Goal: Task Accomplishment & Management: Manage account settings

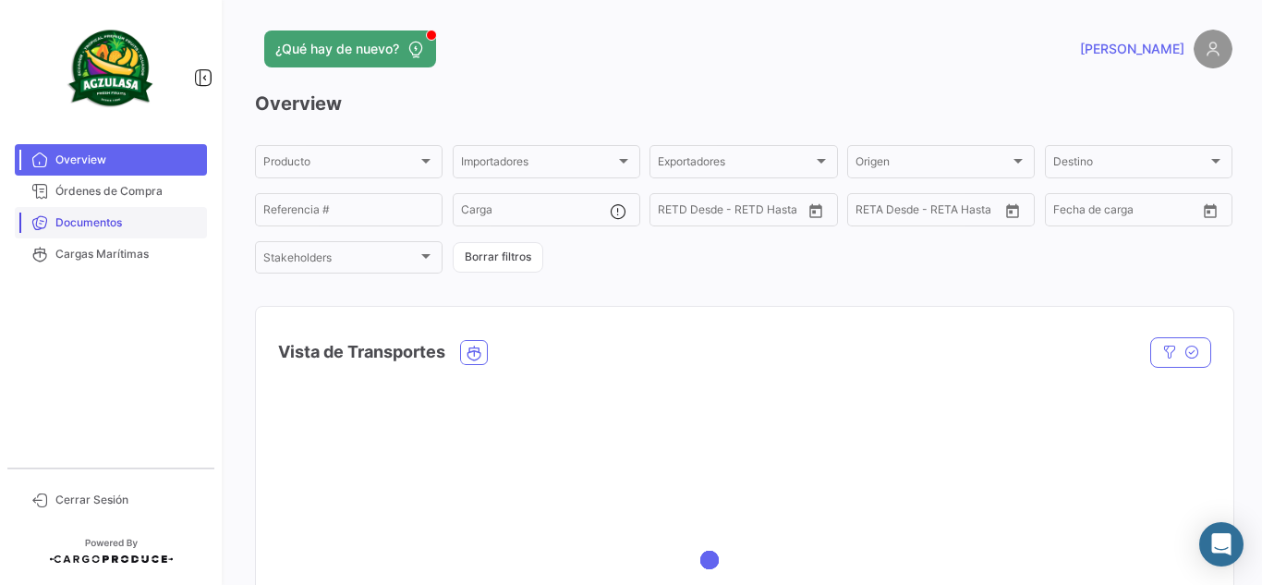
click at [113, 231] on link "Documentos" at bounding box center [111, 222] width 192 height 31
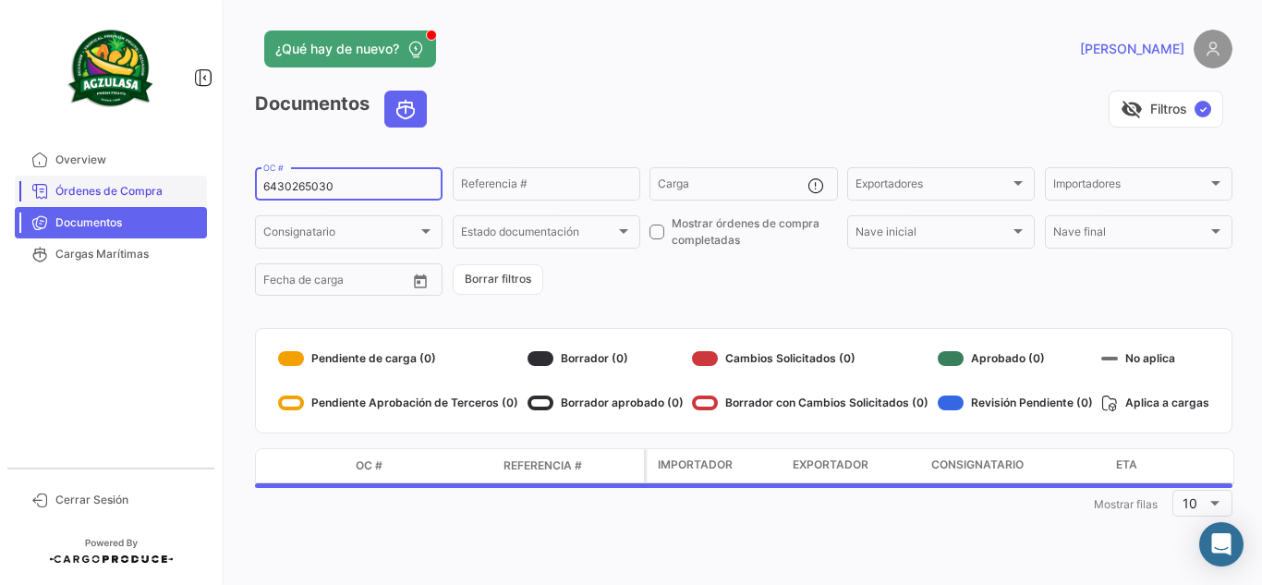
drag, startPoint x: 372, startPoint y: 185, endPoint x: 110, endPoint y: 182, distance: 262.5
click at [126, 182] on mat-sidenav-container "Overview Órdenes de Compra Documentos Cargas Marítimas Cerrar Sesión ¿Qué hay d…" at bounding box center [631, 292] width 1262 height 585
paste input "GQL0413249"
type input "GQL0413249"
click at [634, 89] on app-header "¿Qué hay de nuevo? [PERSON_NAME]" at bounding box center [744, 60] width 978 height 61
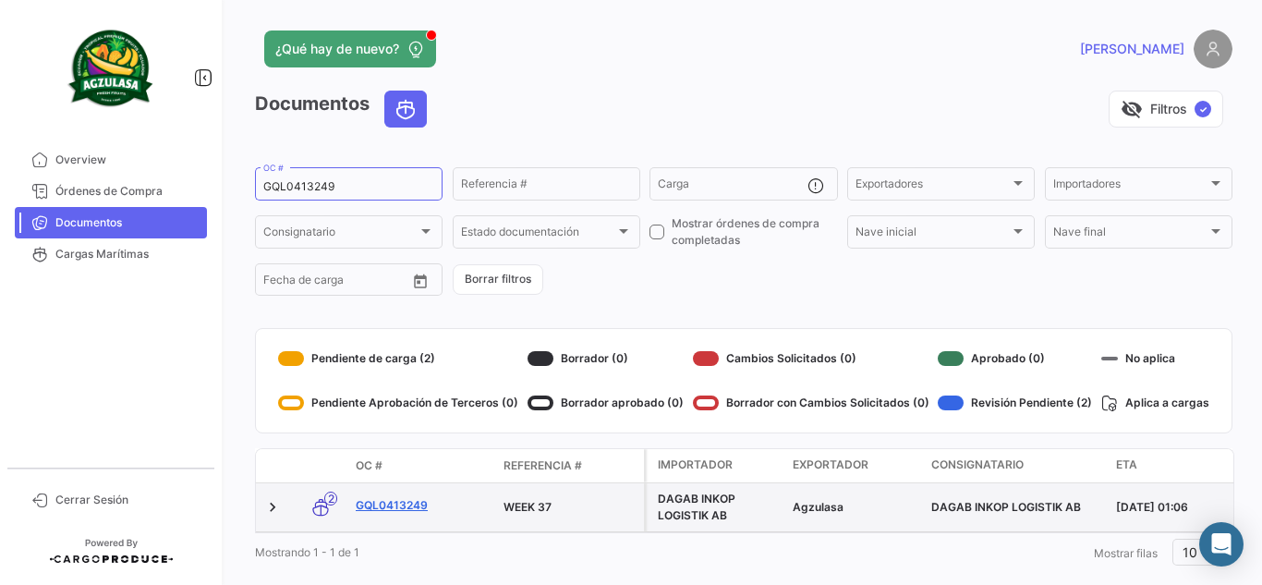
click at [391, 508] on link "GQL0413249" at bounding box center [422, 505] width 133 height 17
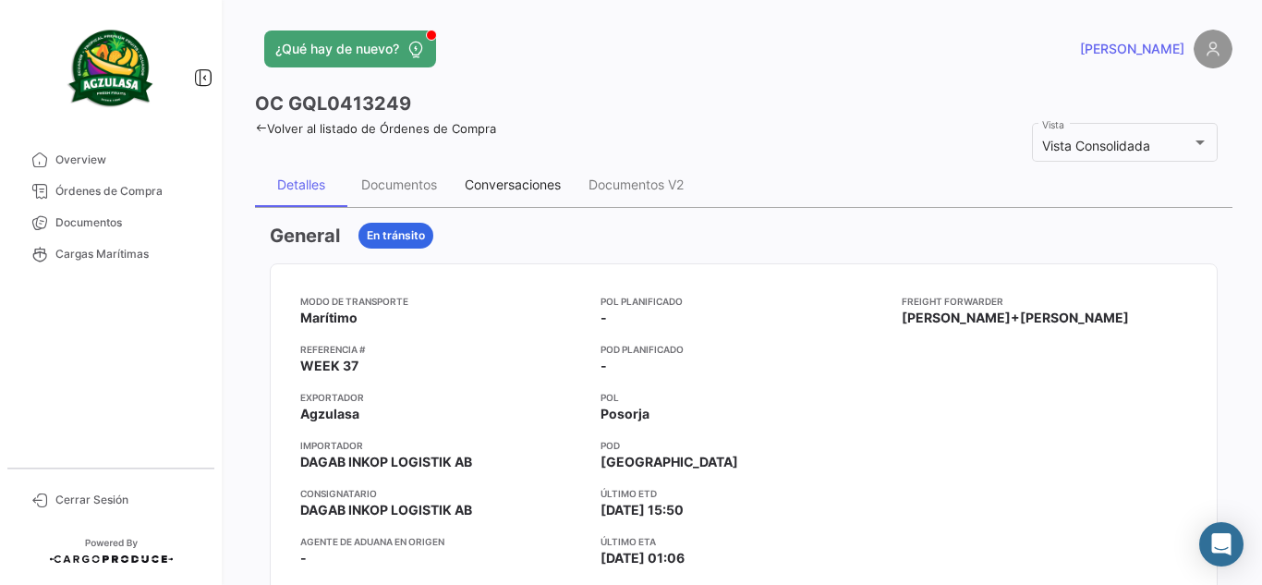
click at [544, 189] on div "Conversaciones" at bounding box center [513, 185] width 96 height 16
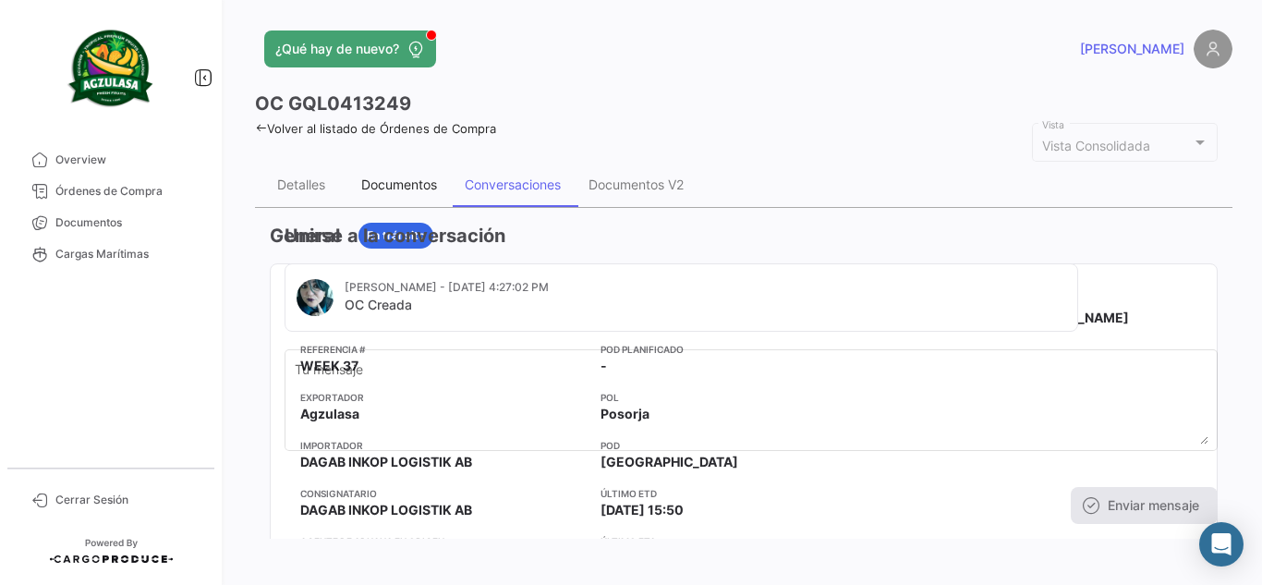
click at [425, 181] on div "Documentos" at bounding box center [399, 185] width 76 height 16
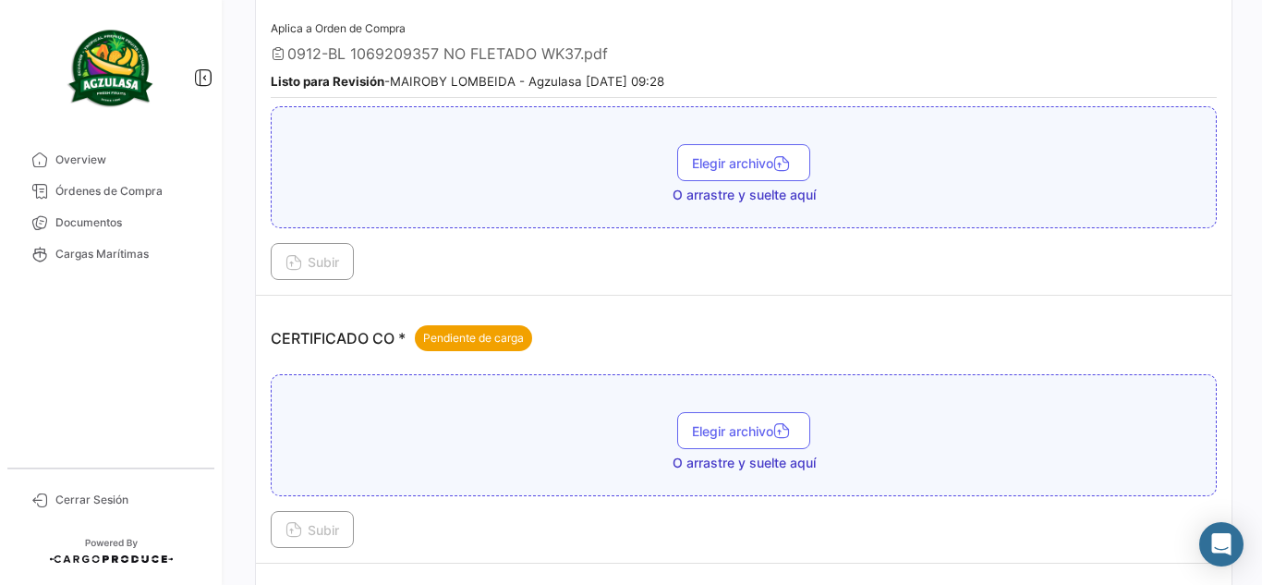
scroll to position [462, 0]
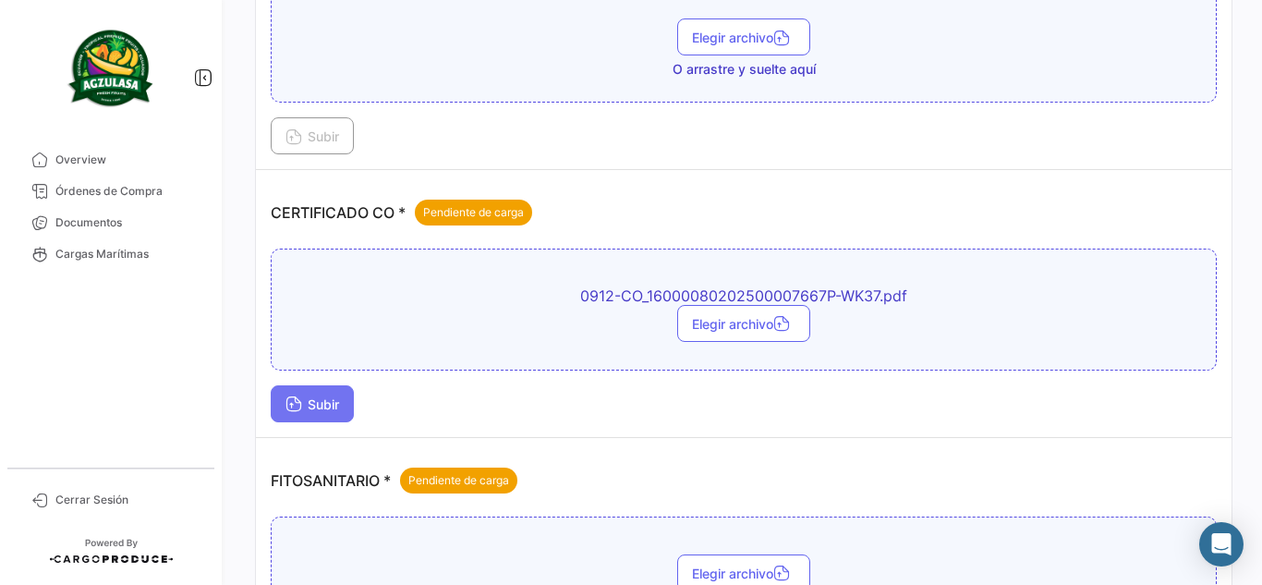
click at [354, 392] on button "Subir" at bounding box center [312, 403] width 83 height 37
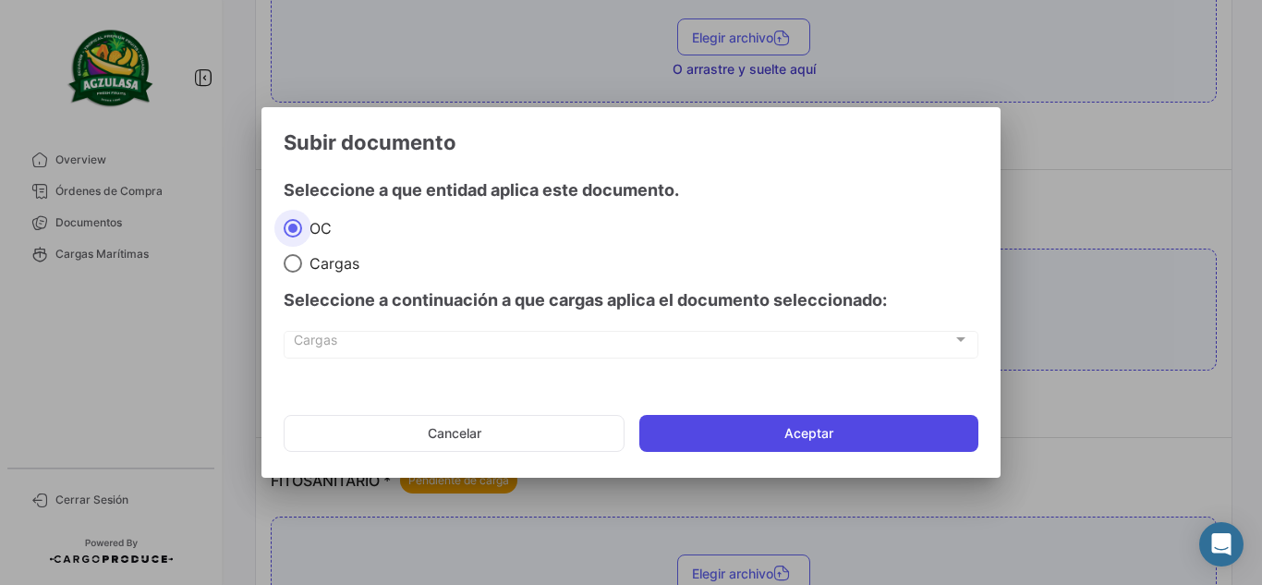
click at [756, 427] on button "Aceptar" at bounding box center [809, 433] width 339 height 37
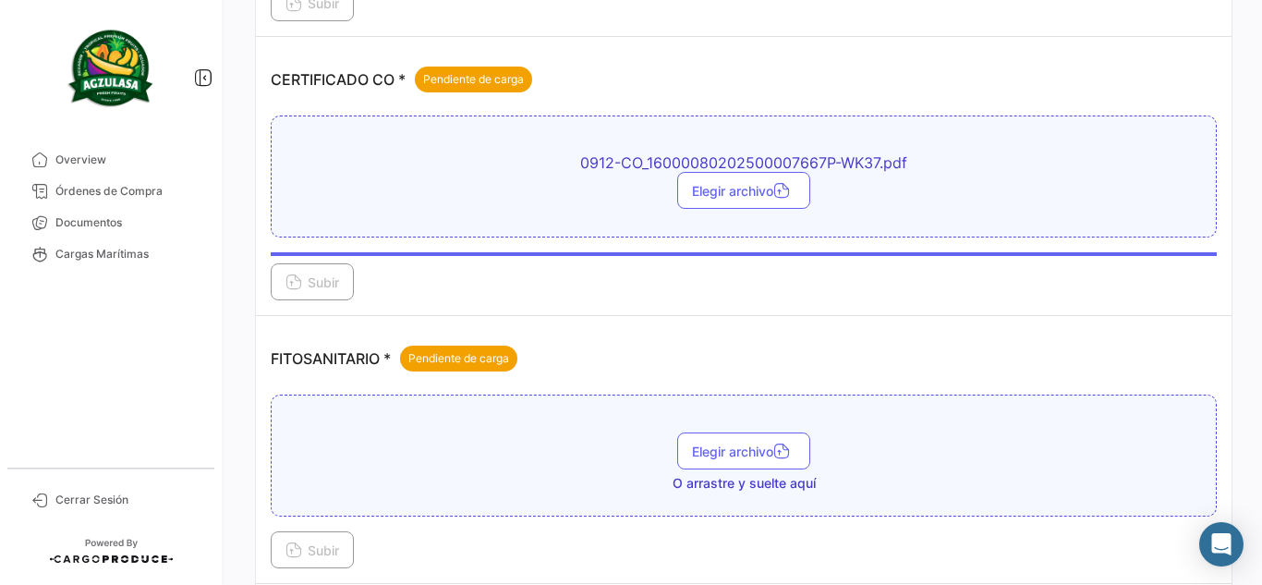
scroll to position [554, 0]
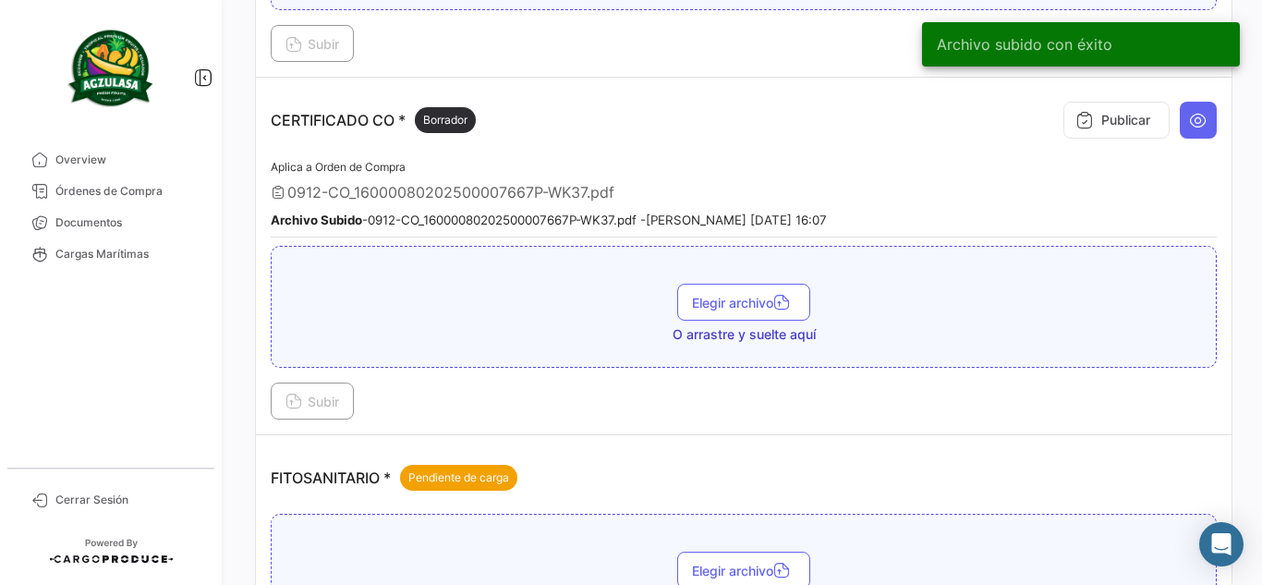
click at [1127, 113] on button "Publicar" at bounding box center [1117, 120] width 106 height 37
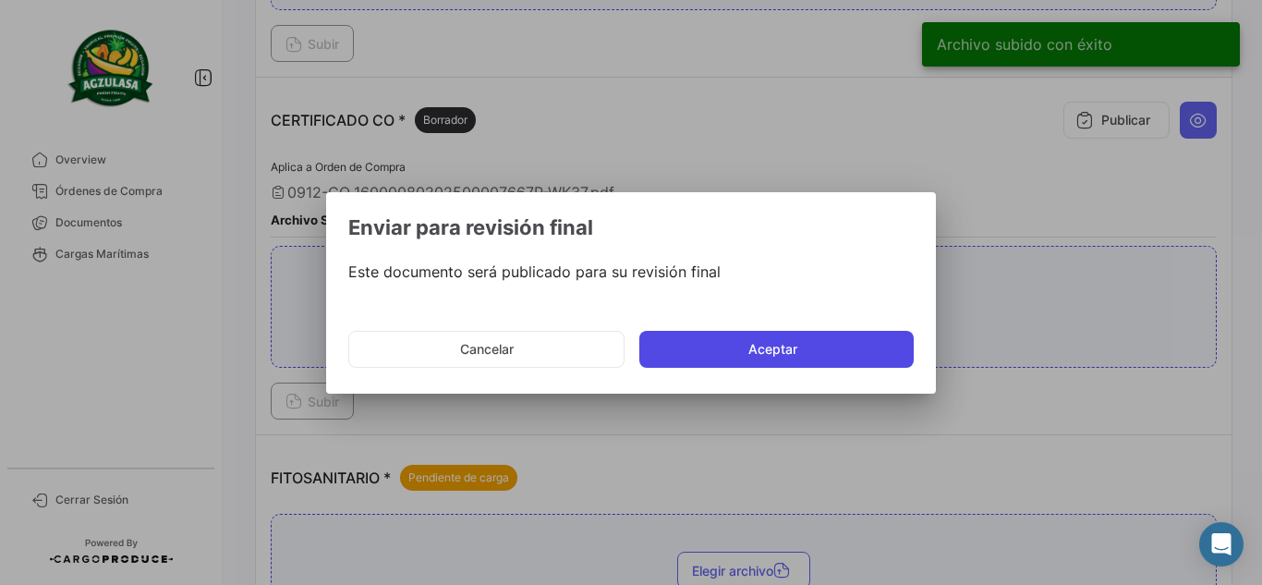
click at [737, 344] on button "Aceptar" at bounding box center [777, 349] width 274 height 37
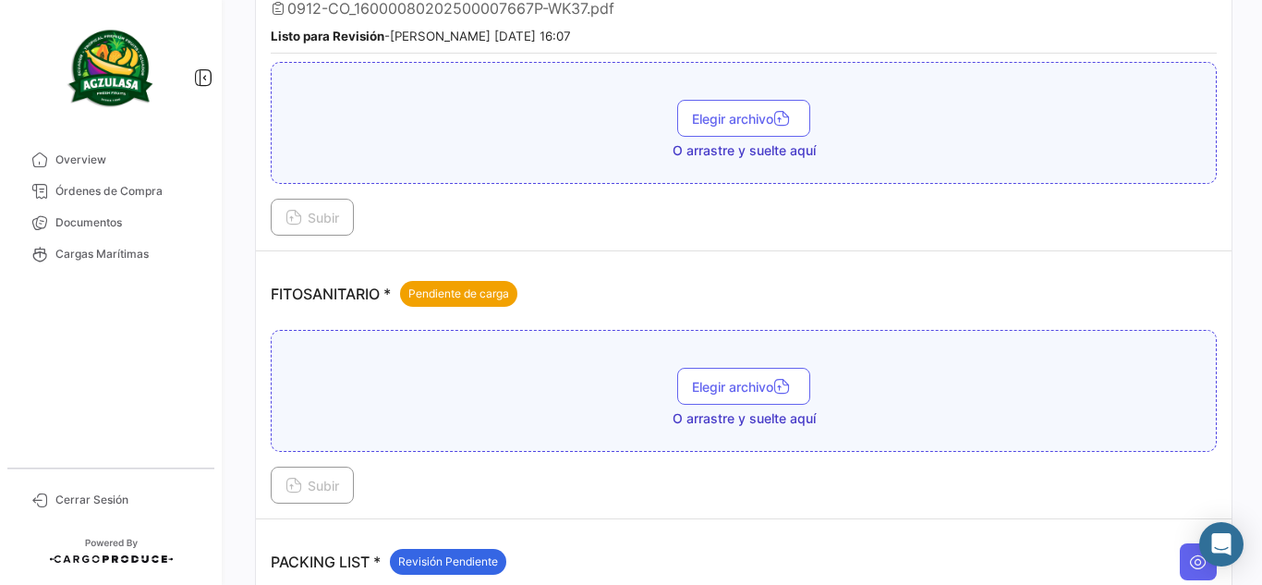
scroll to position [739, 0]
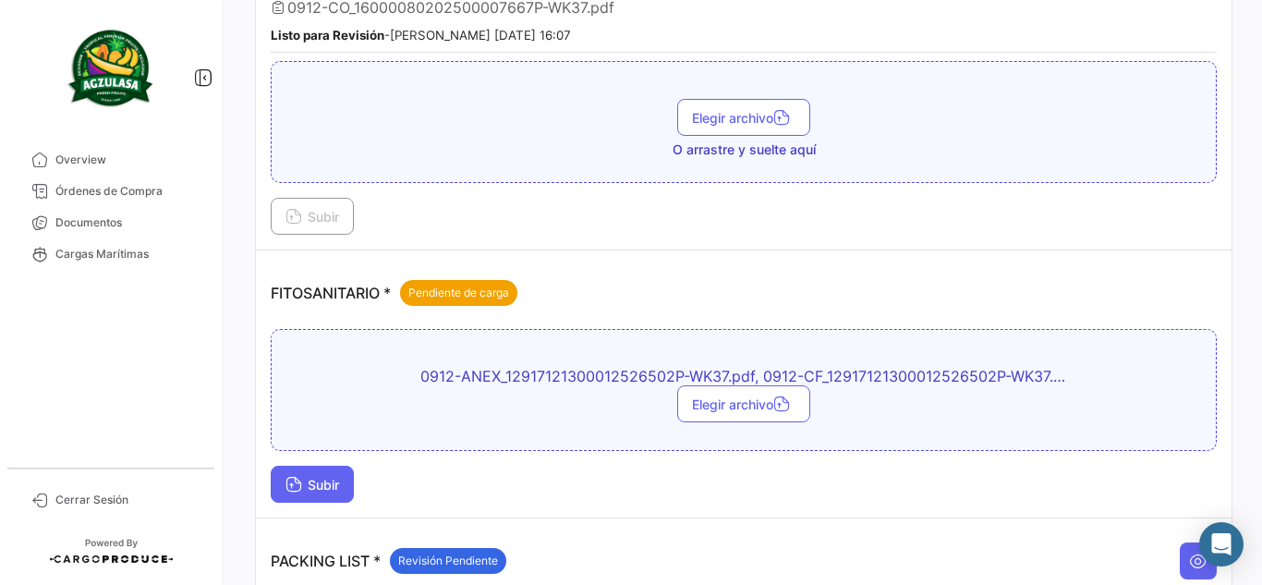
click at [334, 482] on span "Subir" at bounding box center [313, 485] width 54 height 16
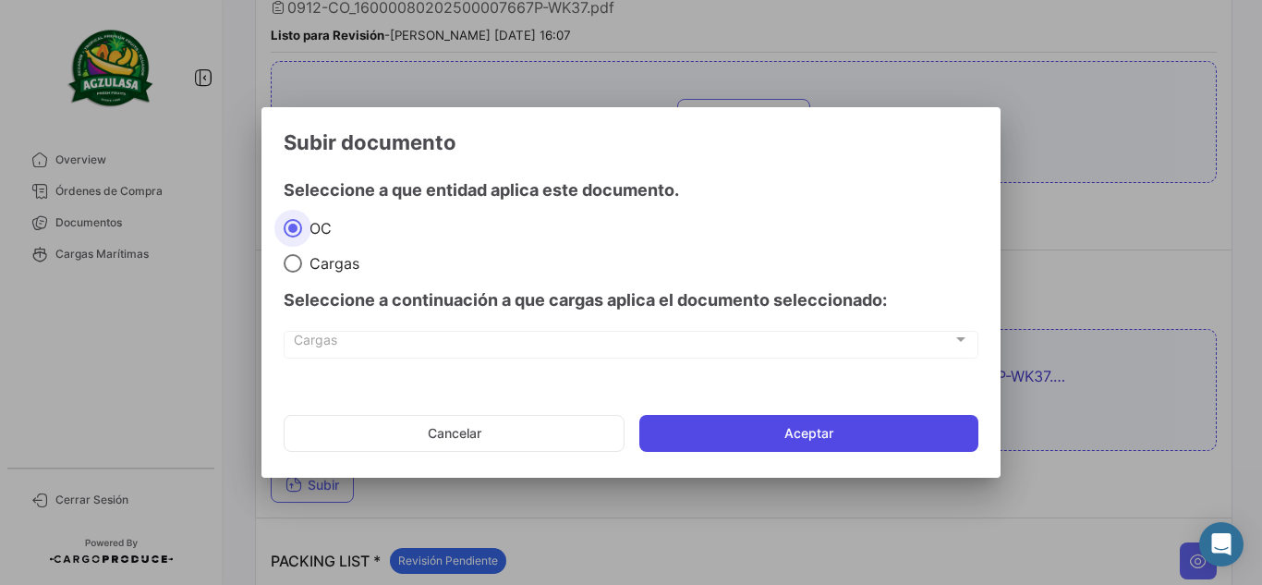
click at [713, 419] on button "Aceptar" at bounding box center [809, 433] width 339 height 37
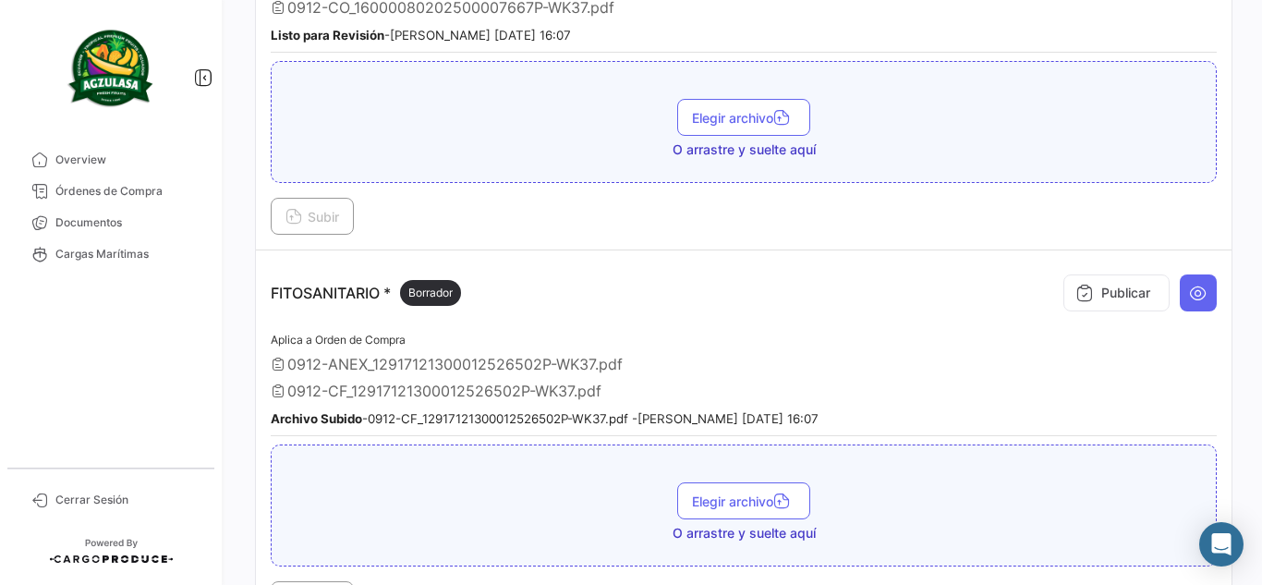
click at [1122, 259] on td "FITOSANITARIO * Borrador Publicar Aplica a Orden de Compra 0912-ANEX_1291712130…" at bounding box center [744, 442] width 976 height 384
click at [1103, 294] on button "Publicar" at bounding box center [1117, 292] width 106 height 37
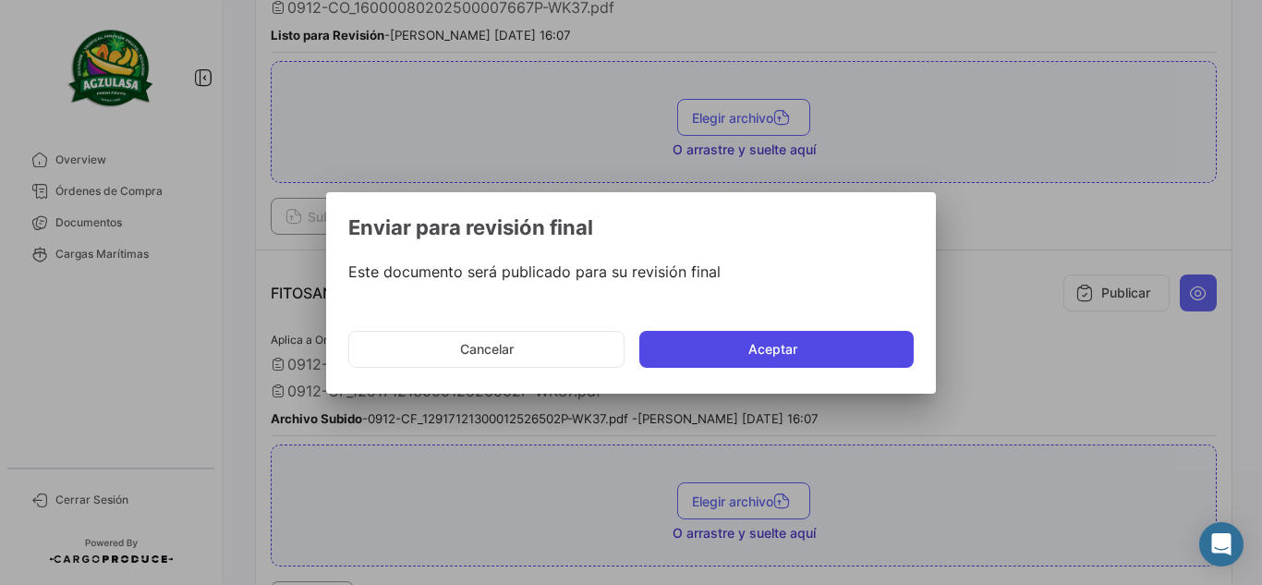
click at [702, 355] on button "Aceptar" at bounding box center [777, 349] width 274 height 37
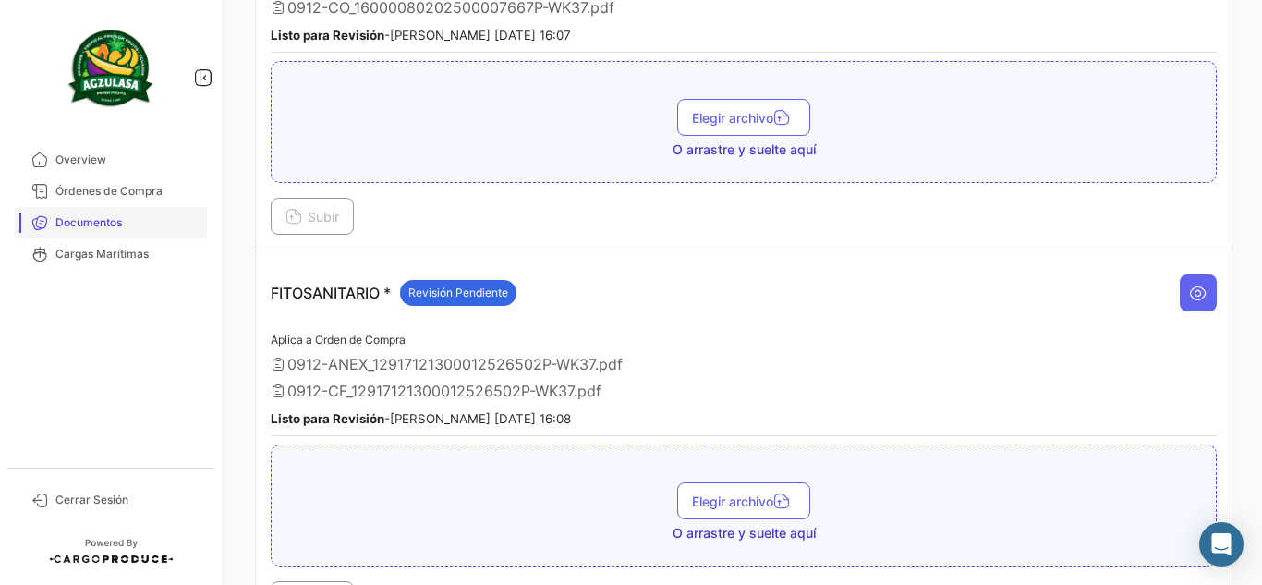
click at [78, 229] on span "Documentos" at bounding box center [127, 222] width 144 height 17
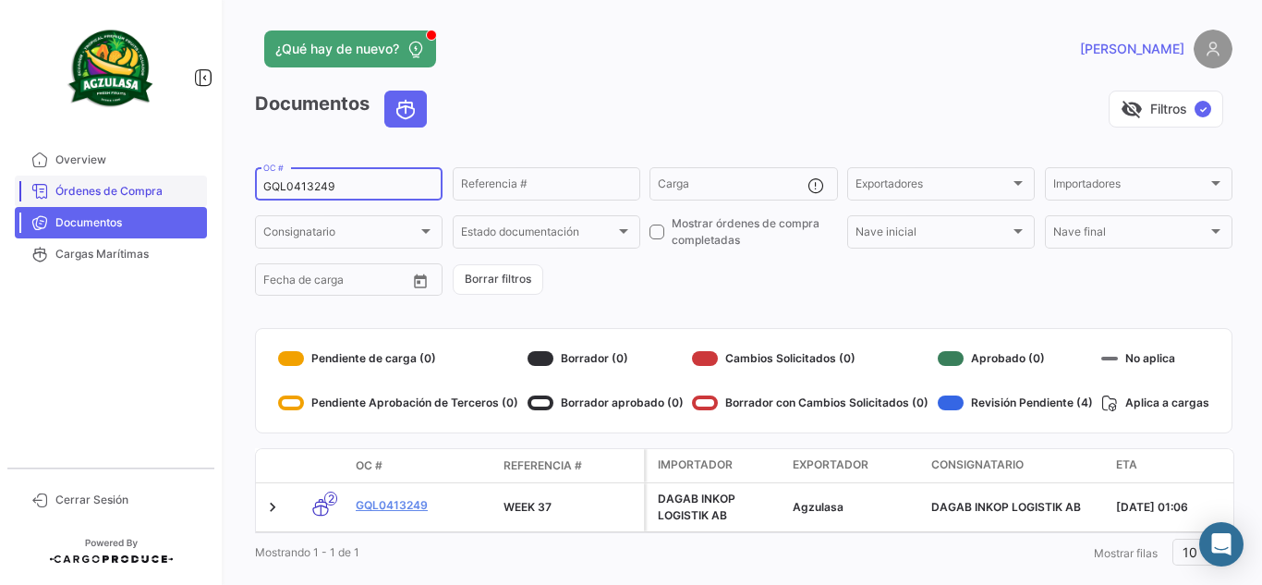
drag, startPoint x: 403, startPoint y: 192, endPoint x: 16, endPoint y: 186, distance: 387.3
click at [16, 186] on mat-sidenav-container "Overview Órdenes de Compra Documentos Cargas Marítimas Cerrar Sesión ¿Qué hay d…" at bounding box center [631, 292] width 1262 height 585
paste input "540"
type input "GQL0413540"
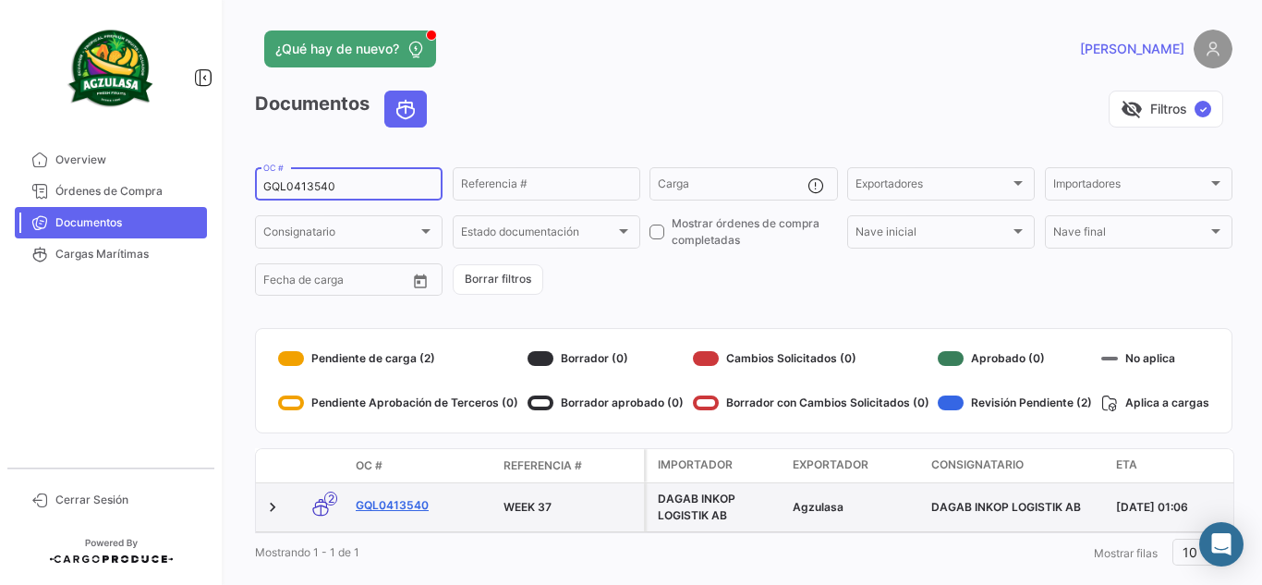
click at [393, 504] on link "GQL0413540" at bounding box center [422, 505] width 133 height 17
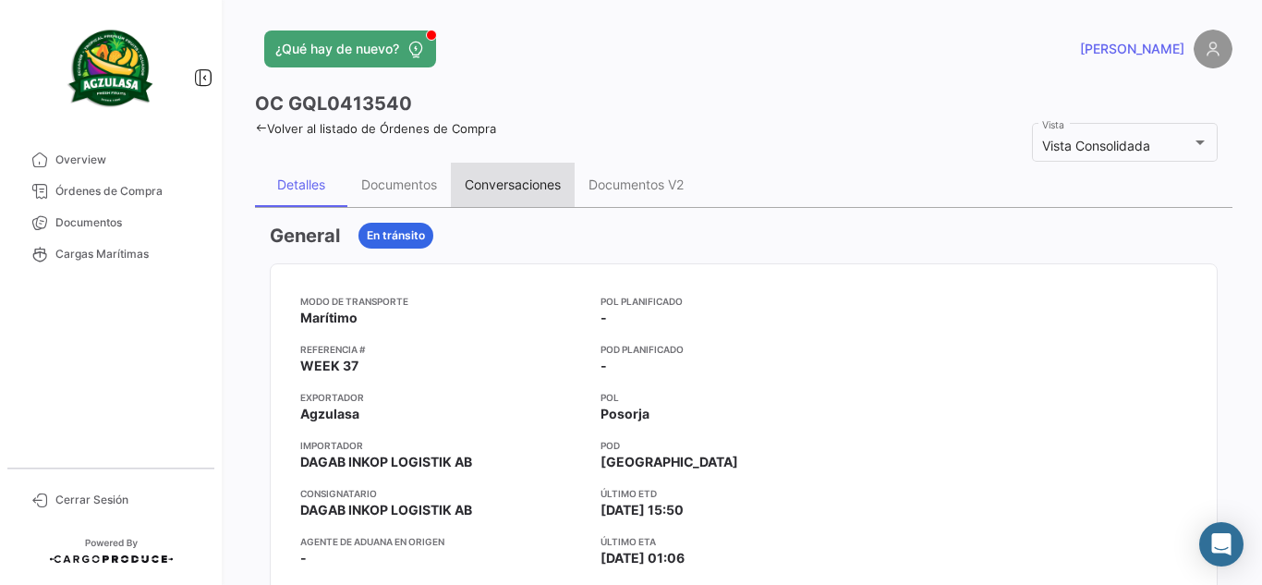
click at [503, 187] on div "Conversaciones" at bounding box center [513, 185] width 96 height 16
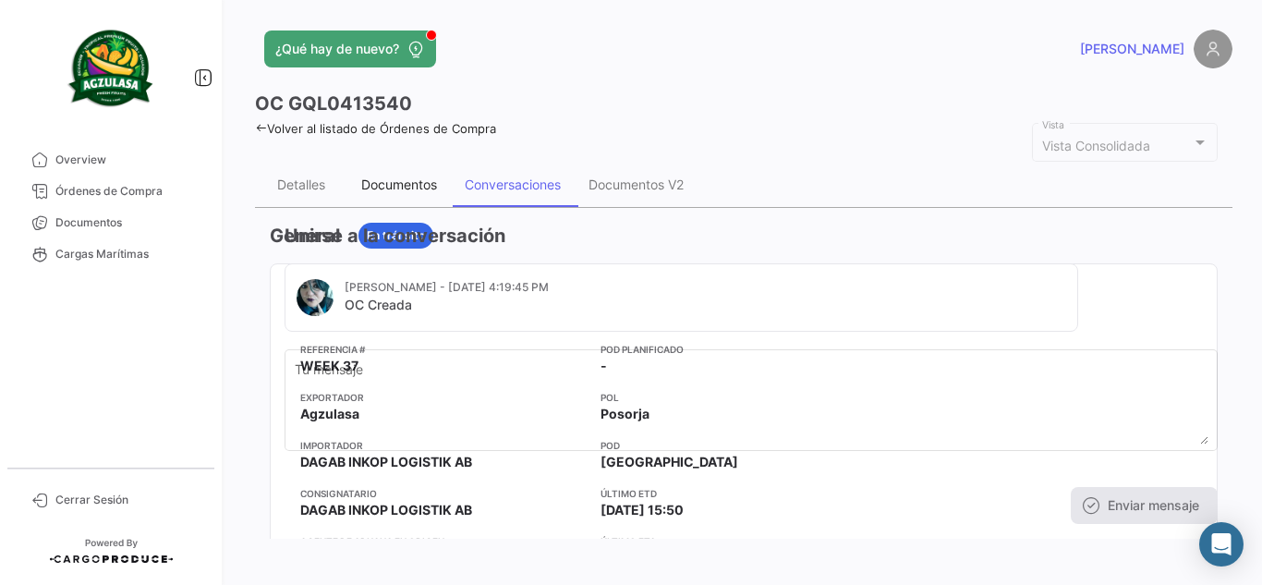
click at [406, 179] on div "Documentos" at bounding box center [399, 185] width 76 height 16
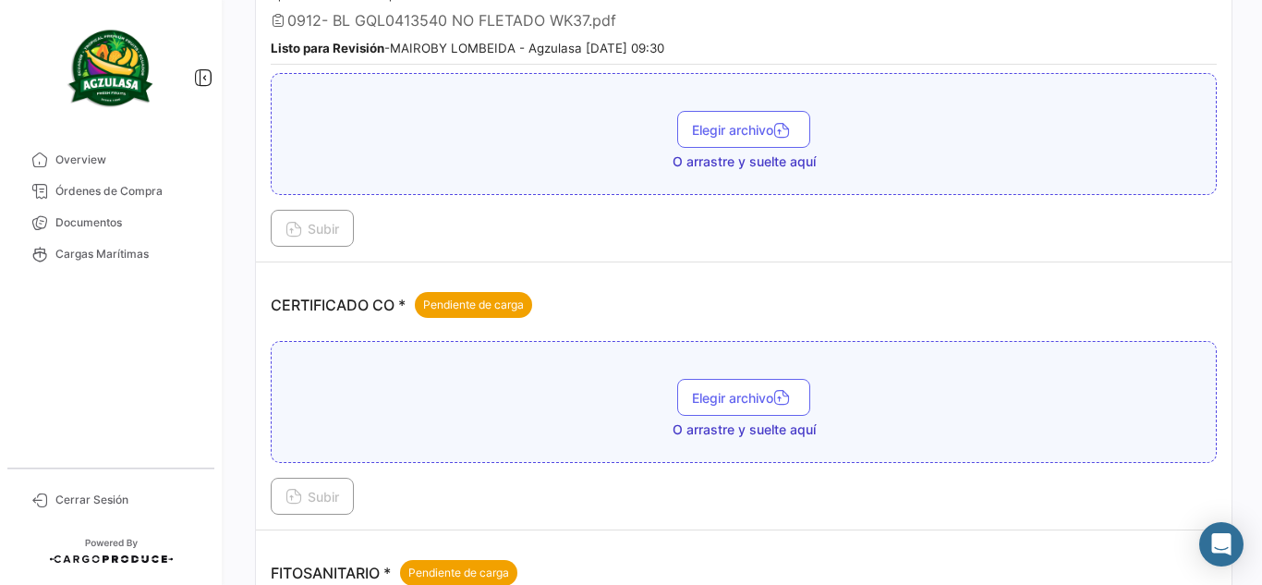
scroll to position [462, 0]
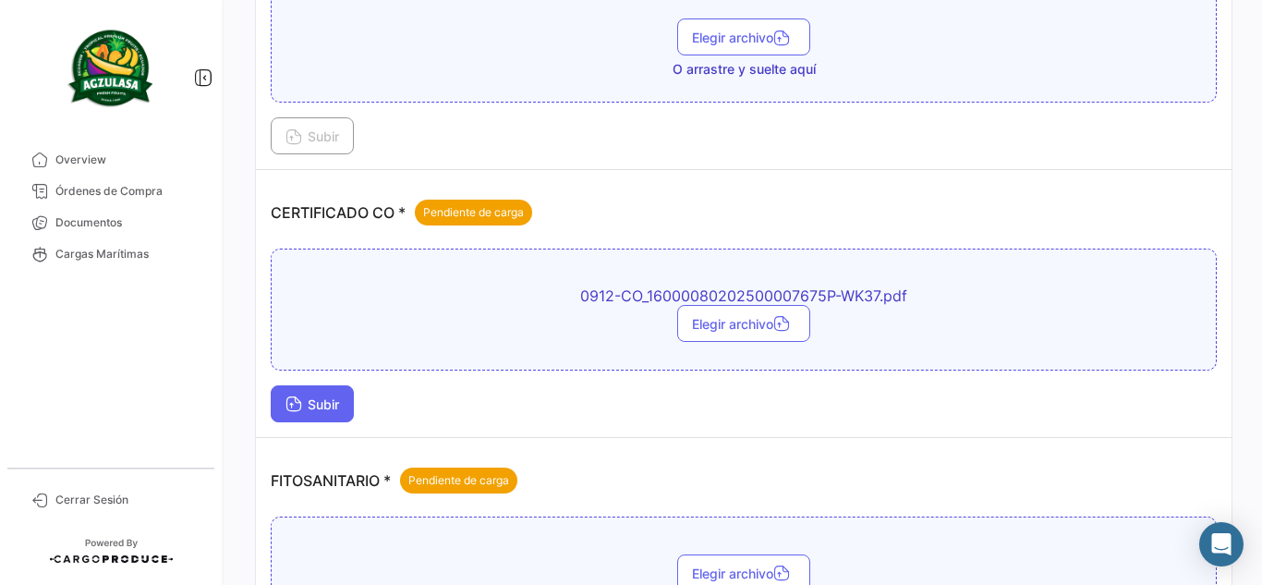
click at [320, 418] on button "Subir" at bounding box center [312, 403] width 83 height 37
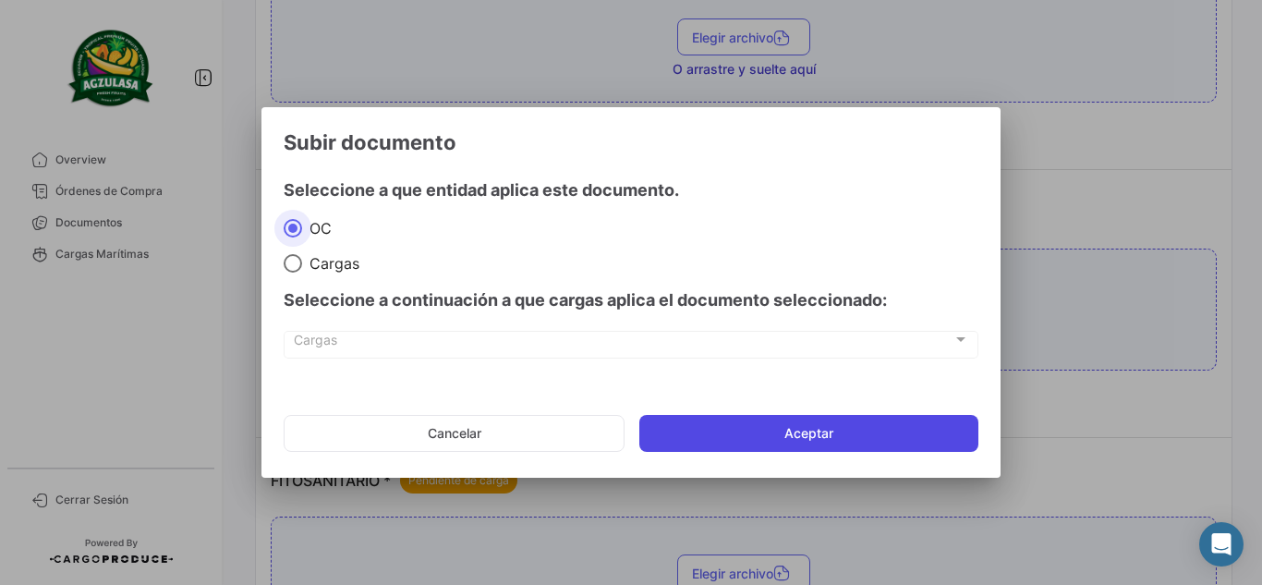
click at [763, 418] on button "Aceptar" at bounding box center [809, 433] width 339 height 37
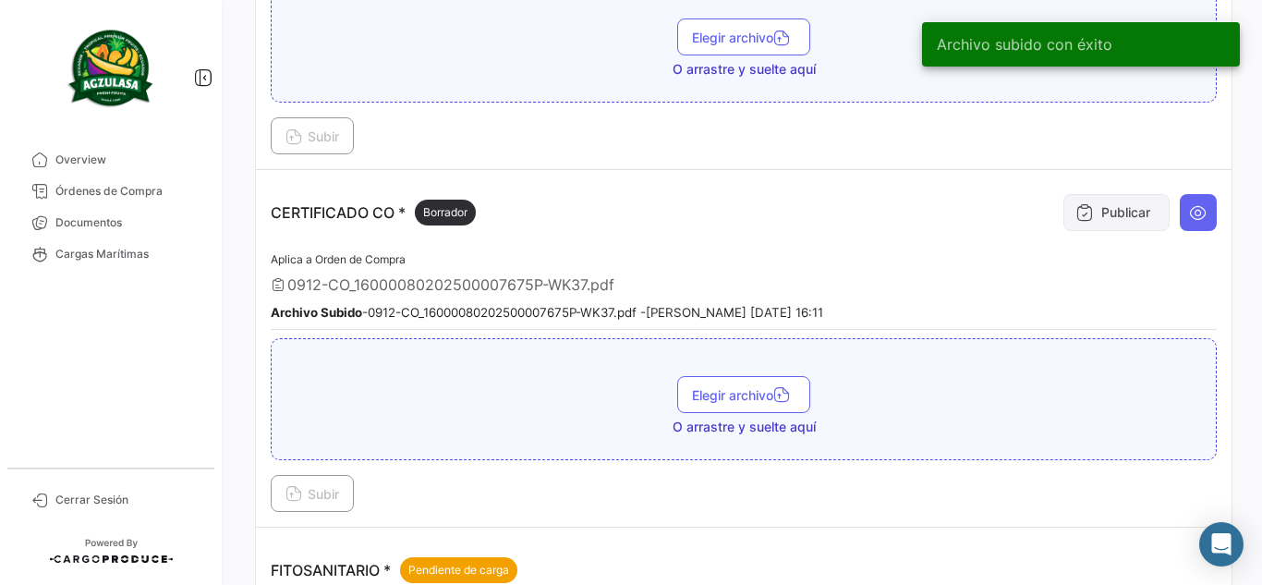
click at [1084, 217] on button "Publicar" at bounding box center [1117, 212] width 106 height 37
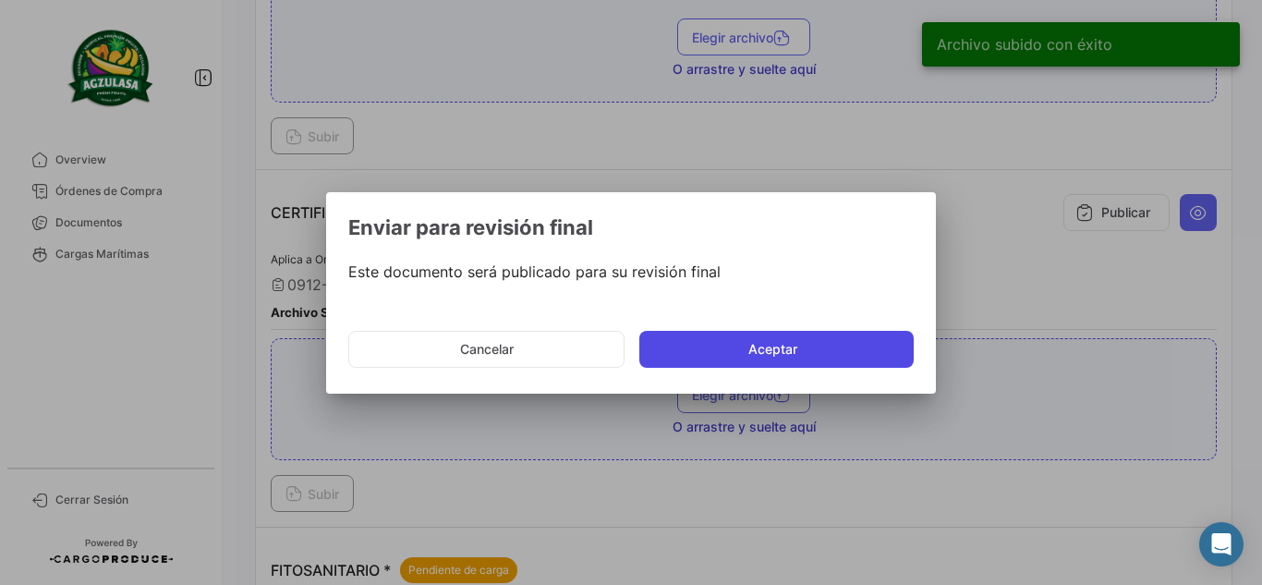
click at [705, 339] on button "Aceptar" at bounding box center [777, 349] width 274 height 37
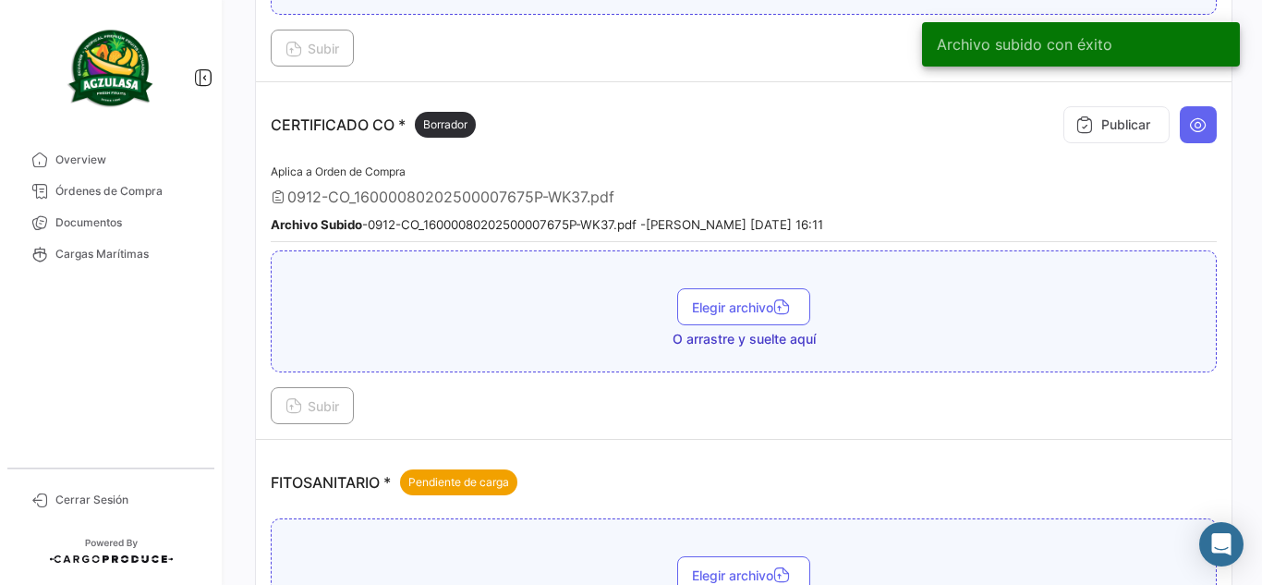
scroll to position [647, 0]
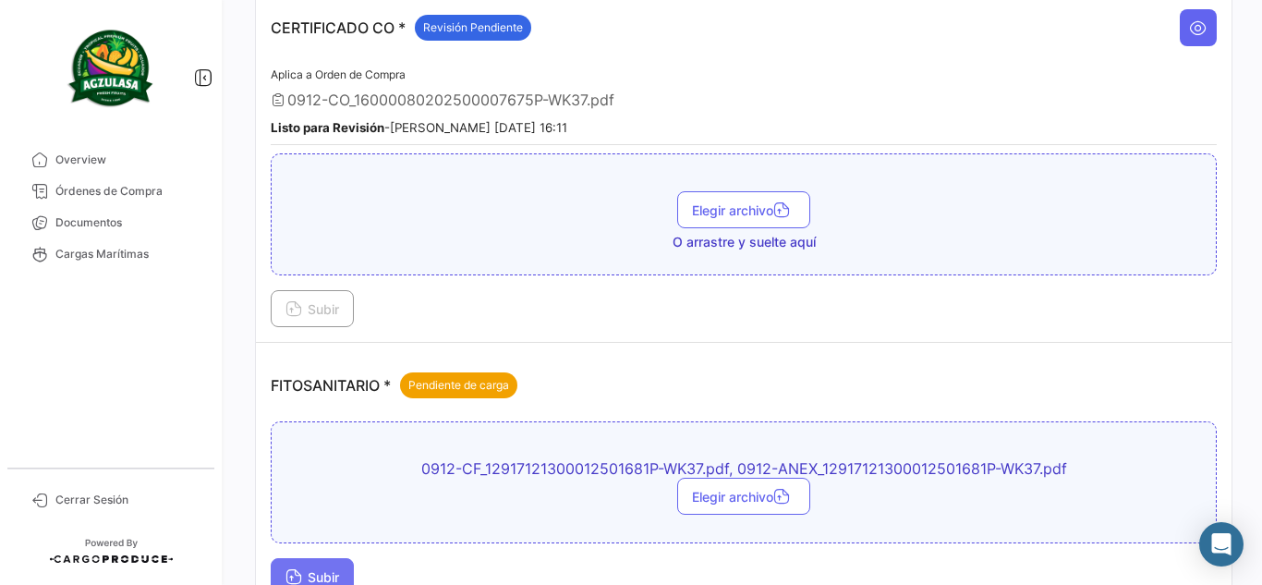
click at [297, 578] on icon at bounding box center [294, 578] width 17 height 17
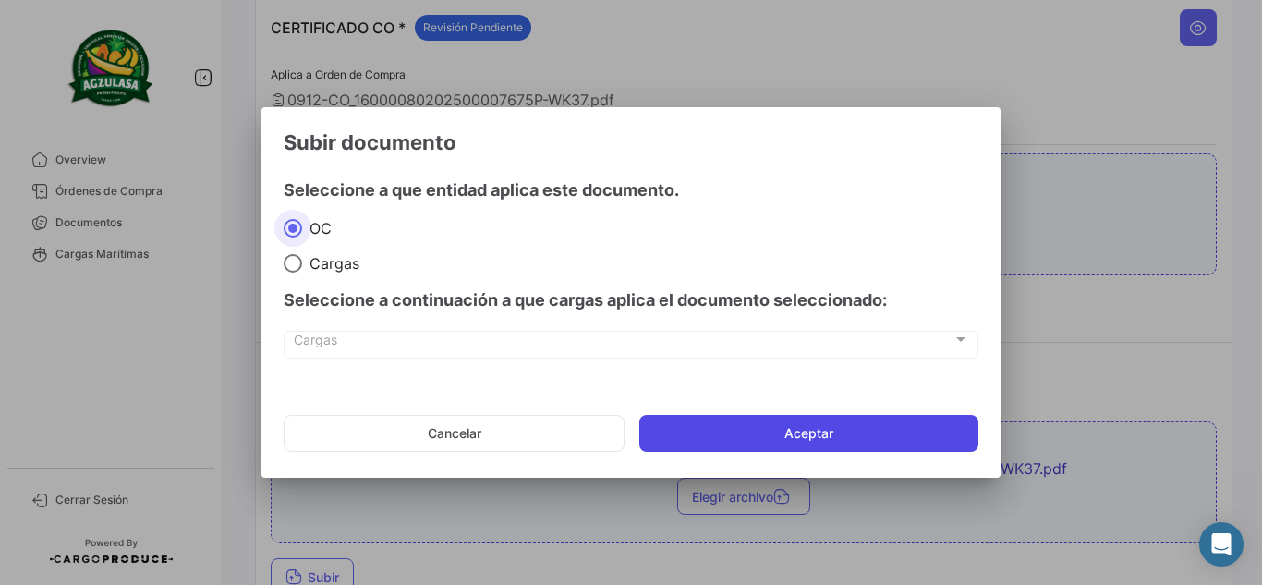
click at [847, 417] on button "Aceptar" at bounding box center [809, 433] width 339 height 37
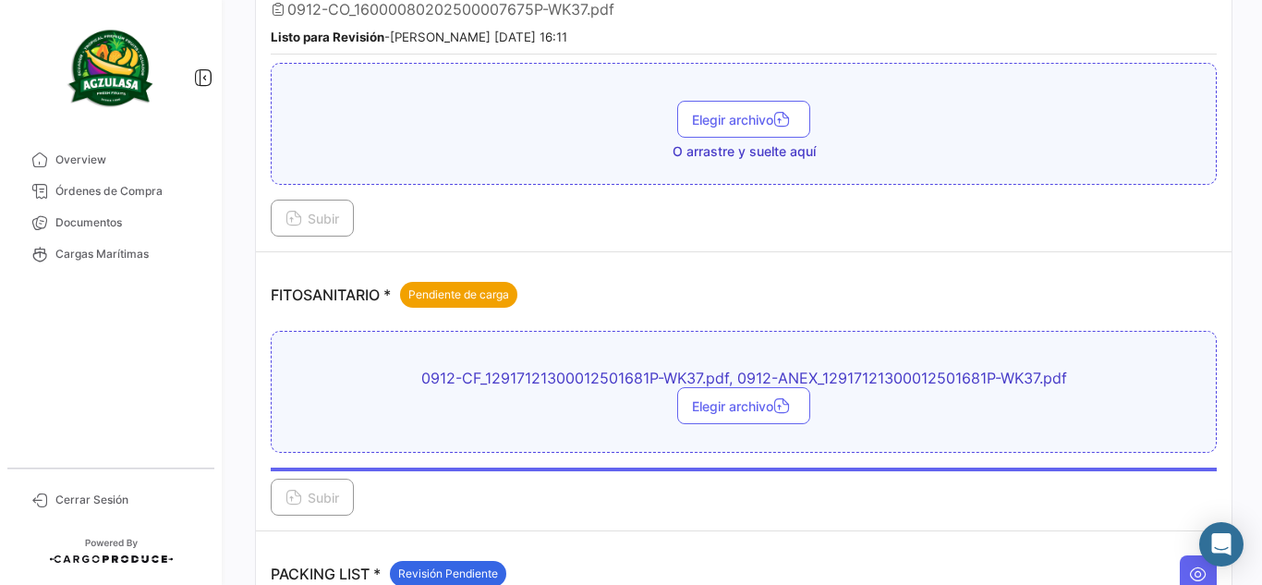
scroll to position [842, 0]
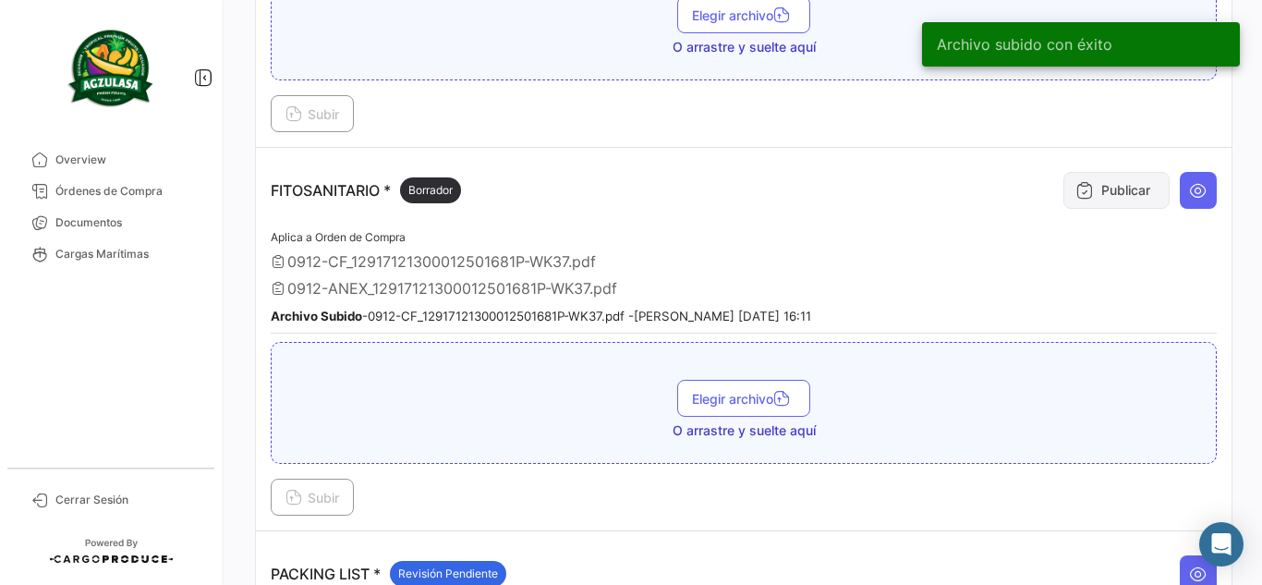
click at [1066, 203] on button "Publicar" at bounding box center [1117, 190] width 106 height 37
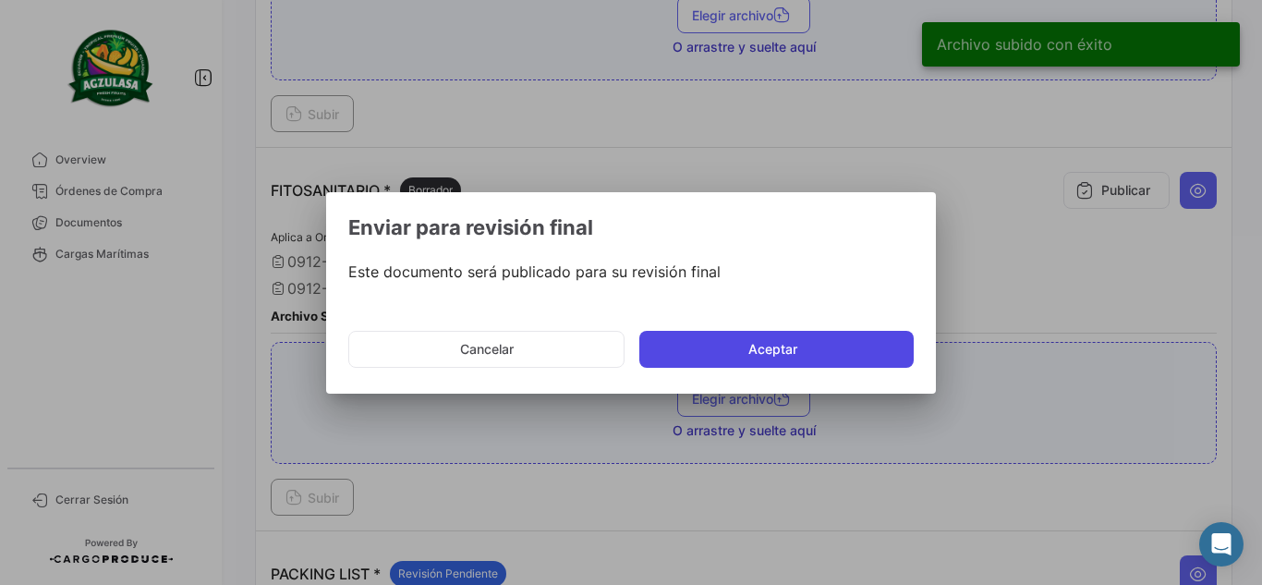
click at [794, 346] on button "Aceptar" at bounding box center [777, 349] width 274 height 37
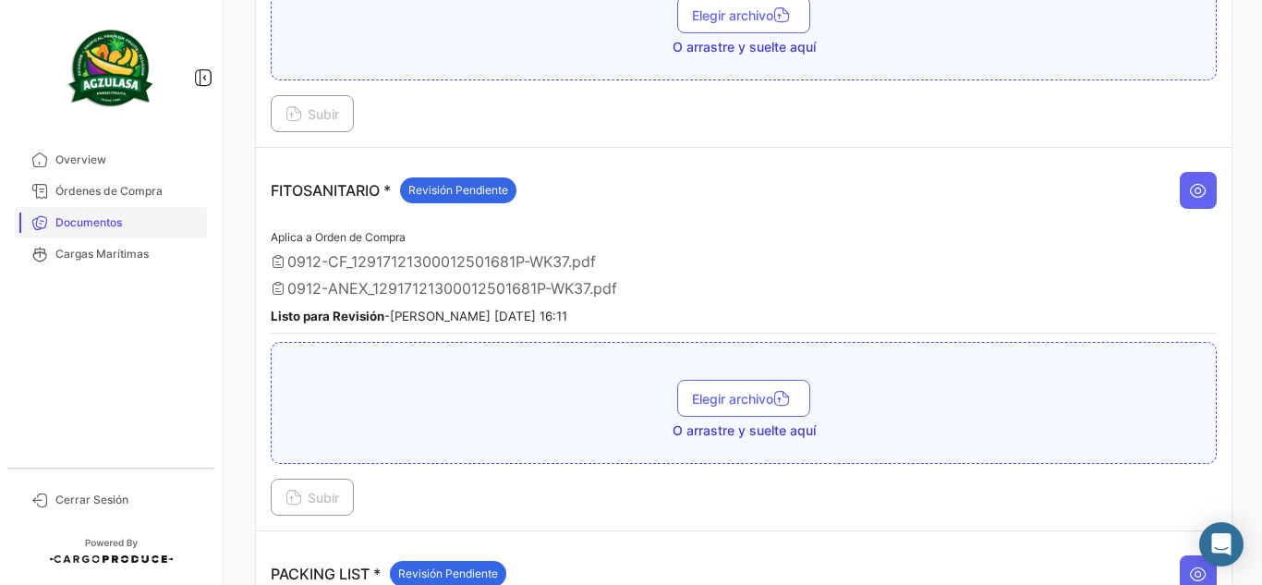
click at [100, 221] on span "Documentos" at bounding box center [127, 222] width 144 height 17
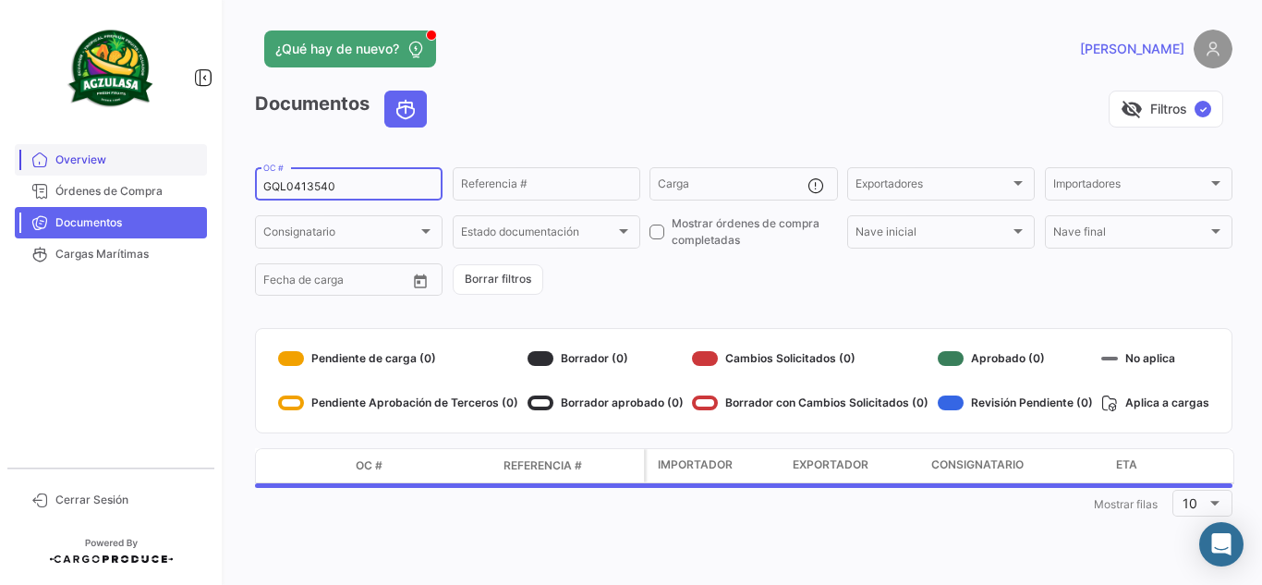
drag, startPoint x: 349, startPoint y: 182, endPoint x: 58, endPoint y: 164, distance: 291.7
click at [60, 164] on mat-sidenav-container "Overview Órdenes de Compra Documentos Cargas Marítimas Cerrar Sesión ¿Qué hay d…" at bounding box center [631, 292] width 1262 height 585
paste input "EBKG14159745"
type input "EBKG14159745"
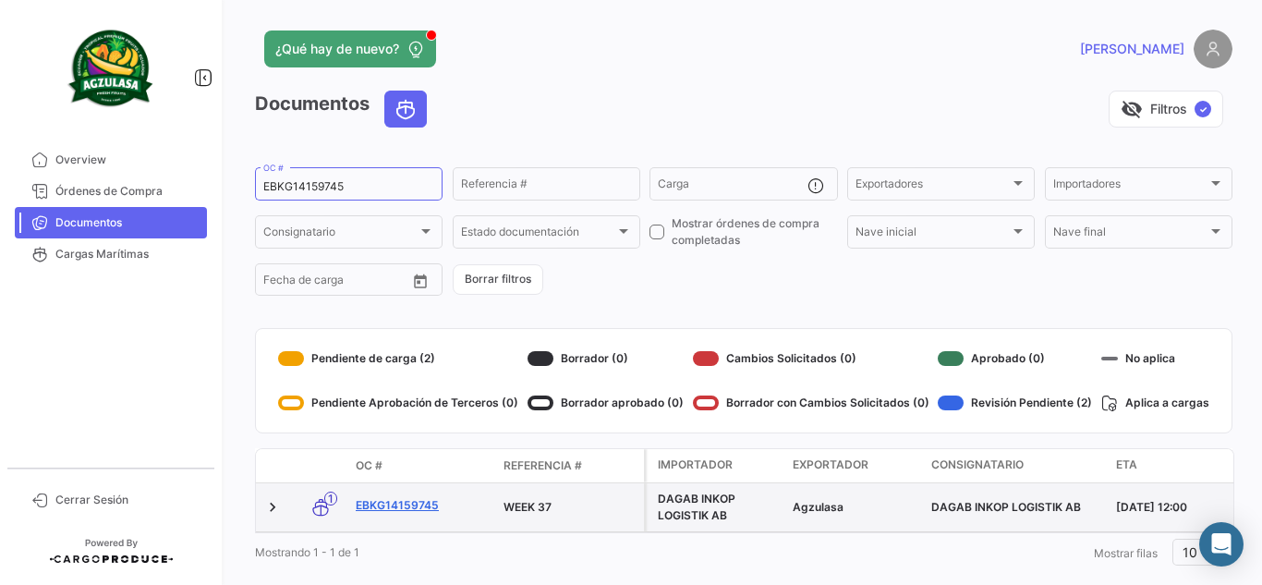
click at [398, 506] on link "EBKG14159745" at bounding box center [422, 505] width 133 height 17
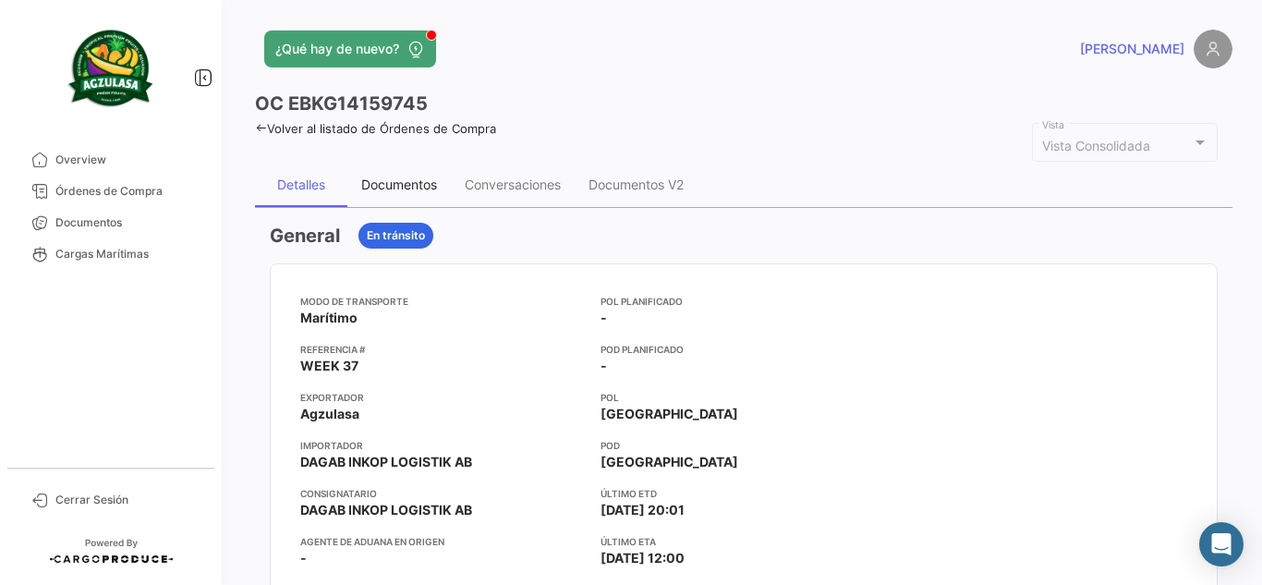
click at [419, 182] on div "Documentos" at bounding box center [399, 185] width 76 height 16
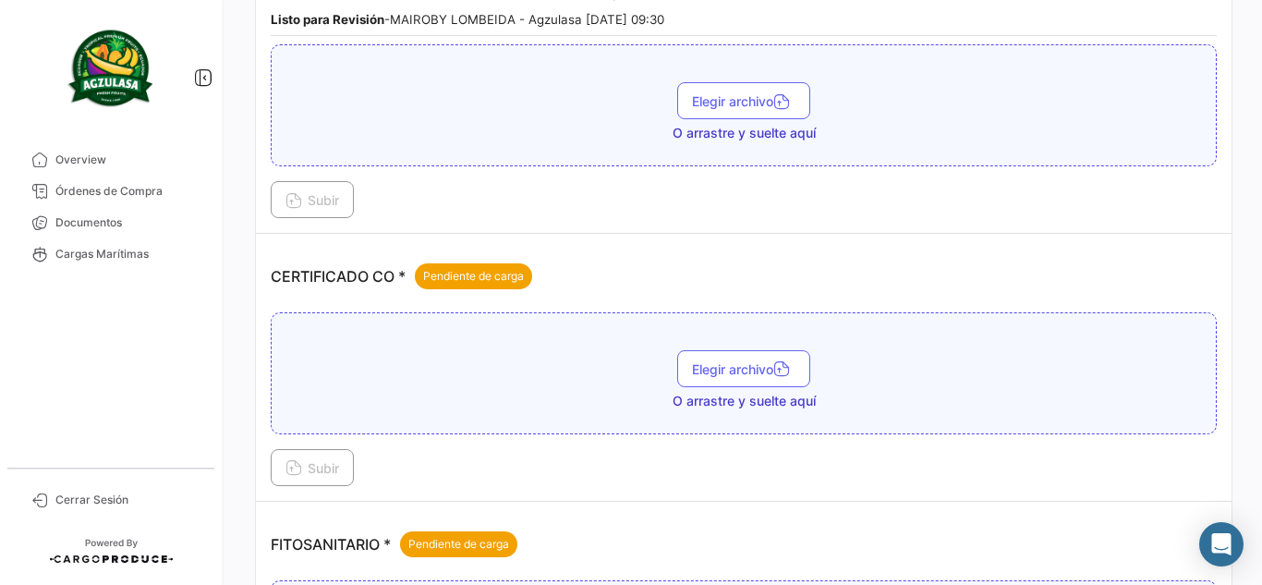
scroll to position [399, 0]
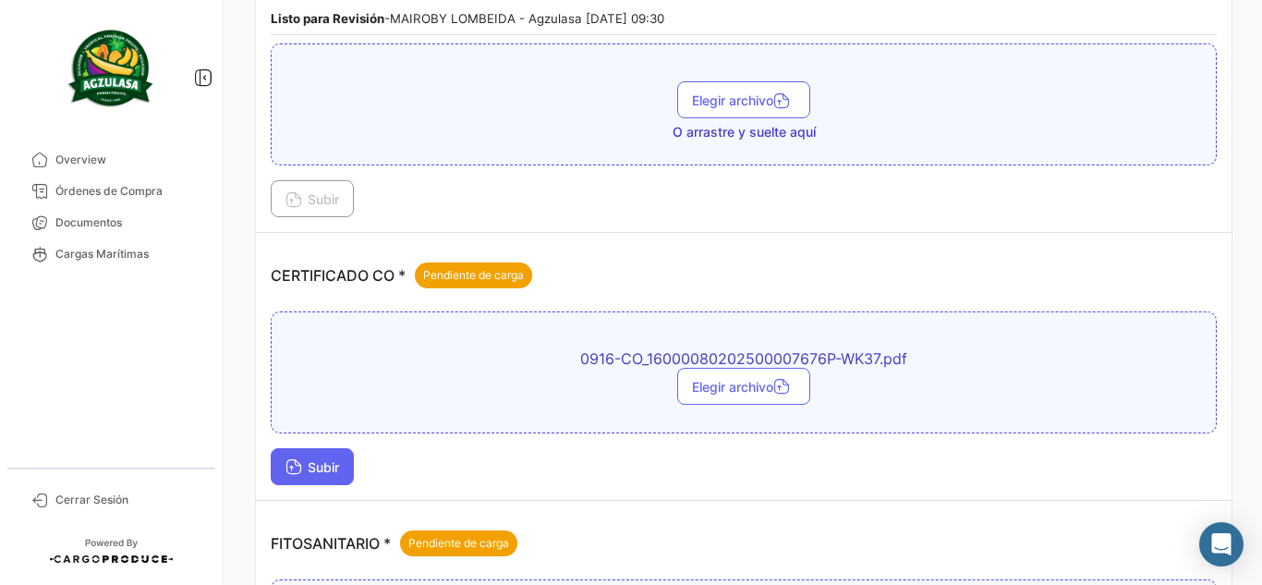
click at [310, 467] on span "Subir" at bounding box center [313, 467] width 54 height 16
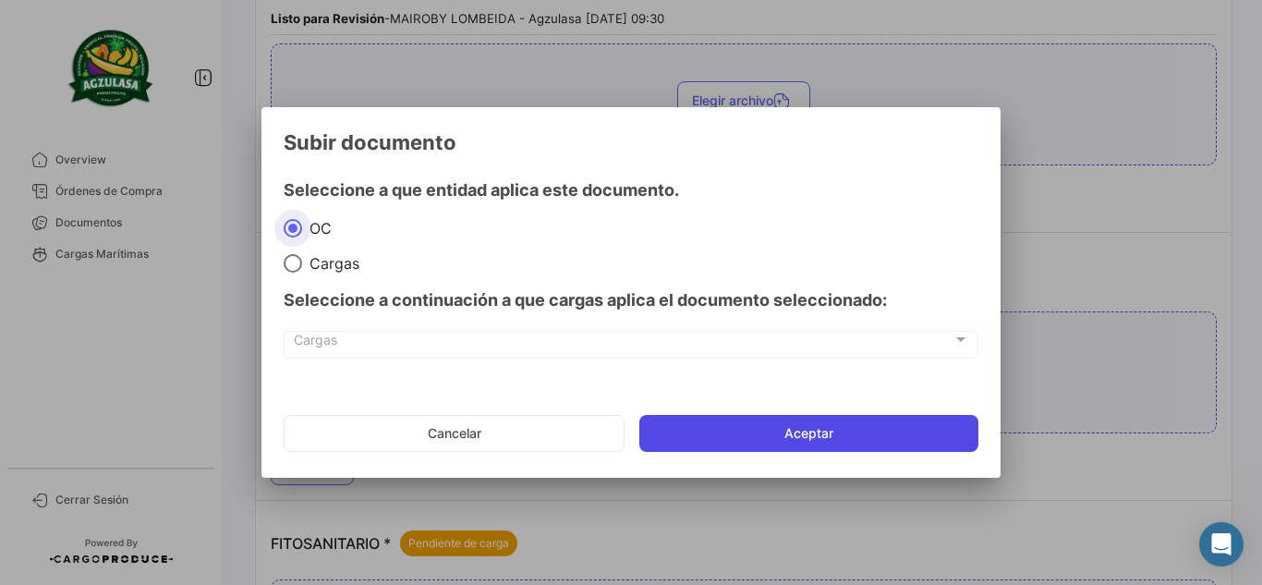
click at [894, 431] on button "Aceptar" at bounding box center [809, 433] width 339 height 37
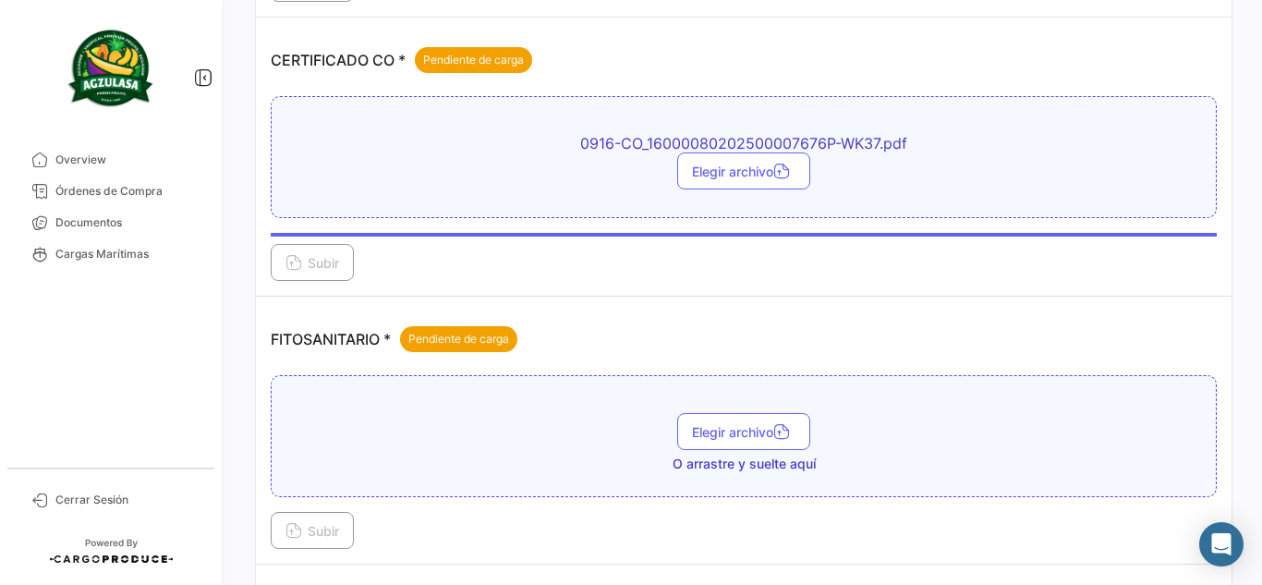
scroll to position [584, 0]
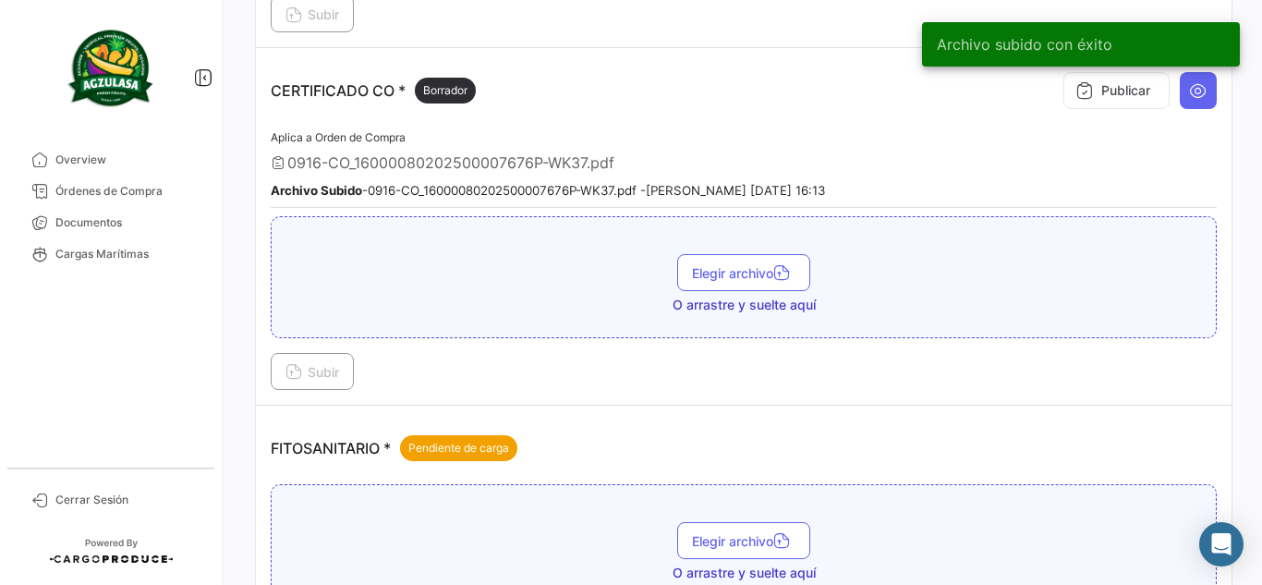
click at [1135, 81] on div "Archivo subido con éxito" at bounding box center [1081, 44] width 362 height 89
click at [1112, 111] on div "Publicar" at bounding box center [1136, 90] width 162 height 55
click at [1115, 94] on button "Publicar" at bounding box center [1117, 90] width 106 height 37
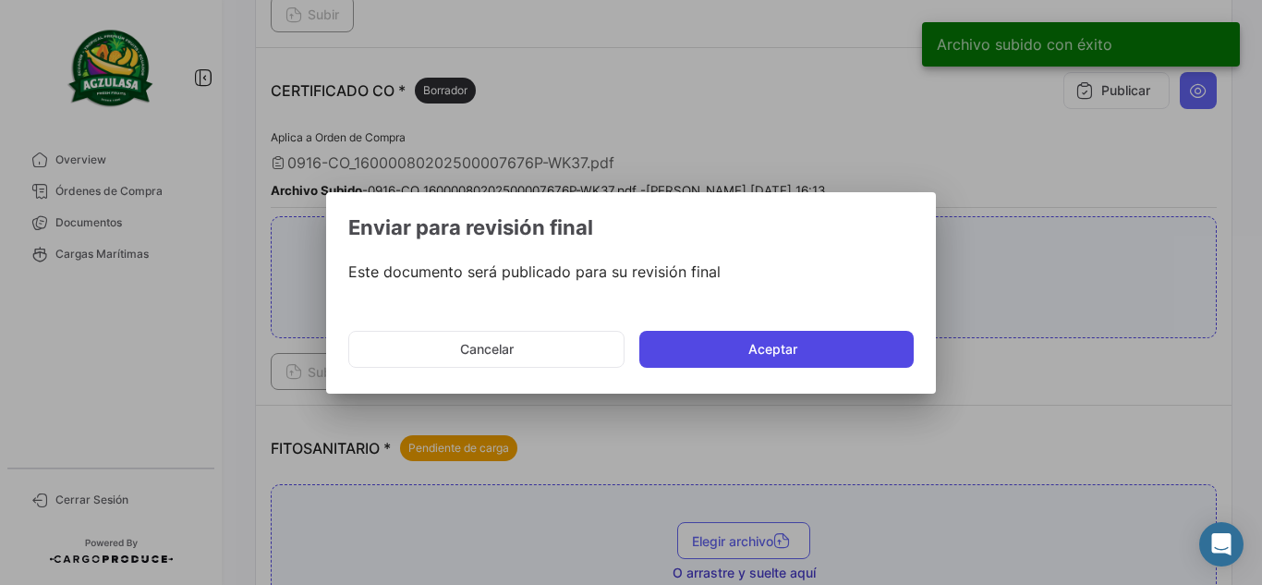
click at [773, 353] on button "Aceptar" at bounding box center [777, 349] width 274 height 37
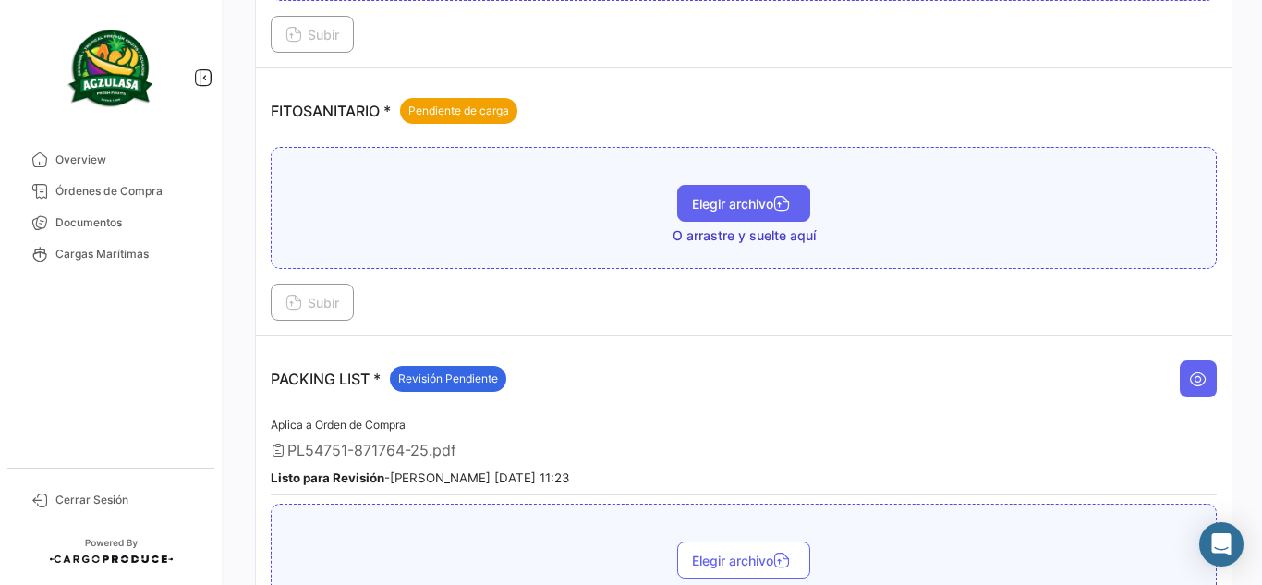
scroll to position [954, 0]
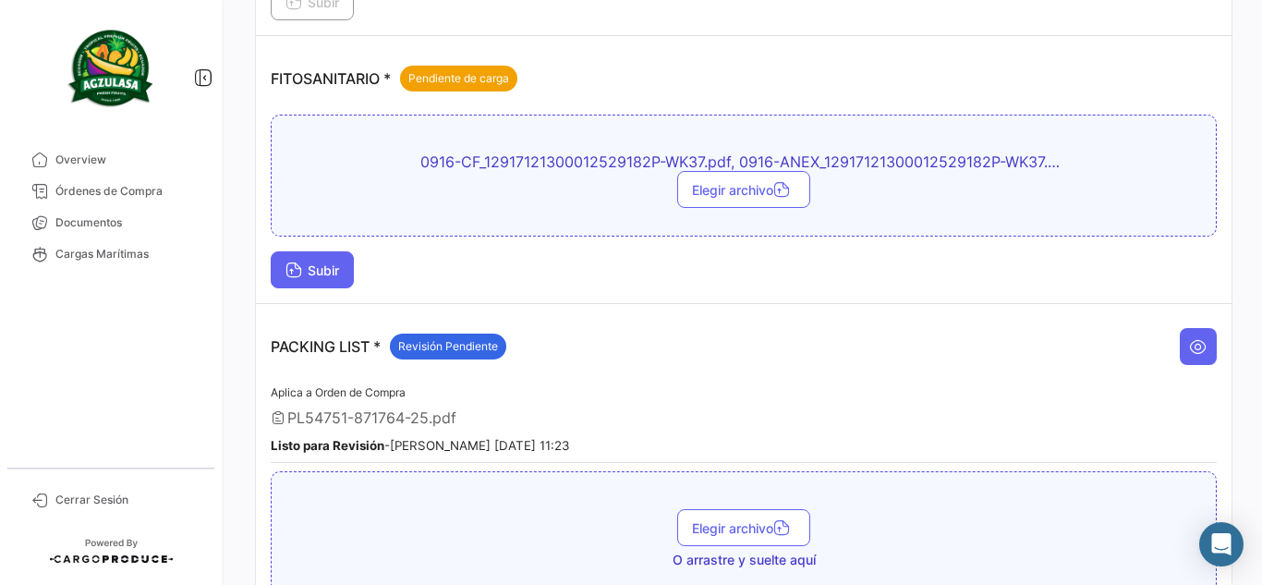
click at [289, 268] on icon at bounding box center [294, 271] width 17 height 17
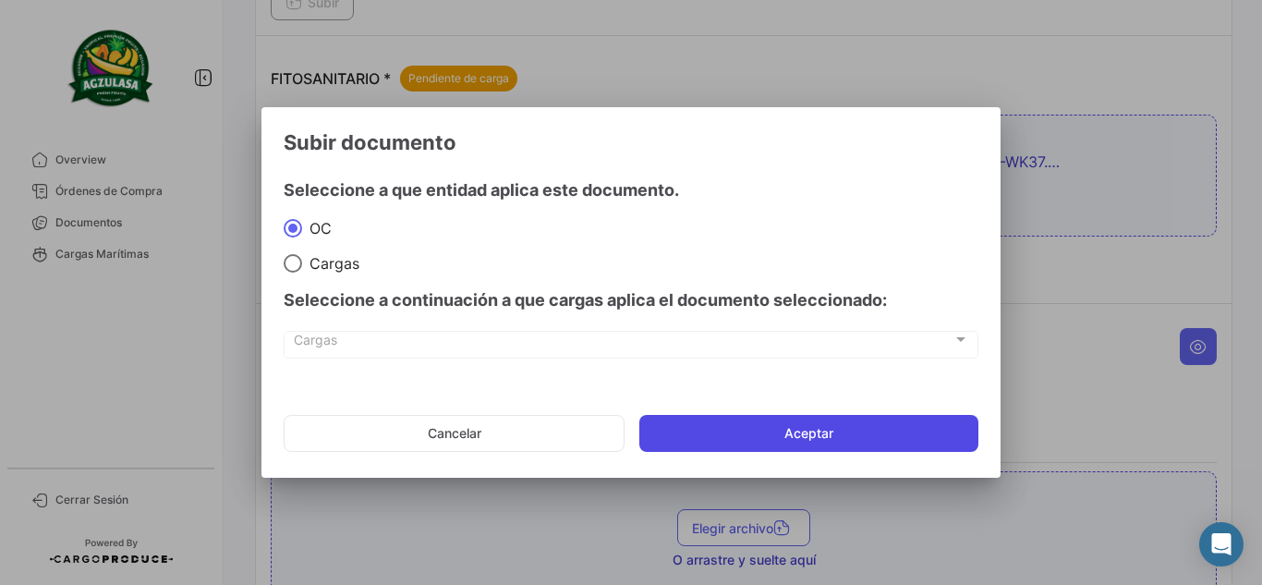
click at [780, 434] on button "Aceptar" at bounding box center [809, 433] width 339 height 37
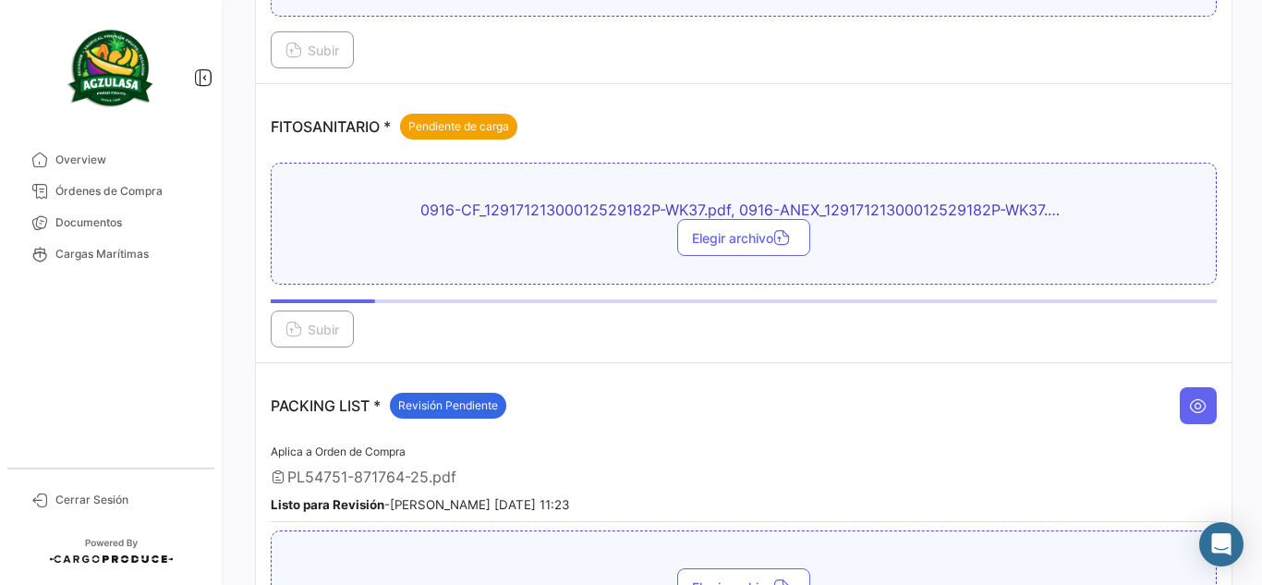
scroll to position [769, 0]
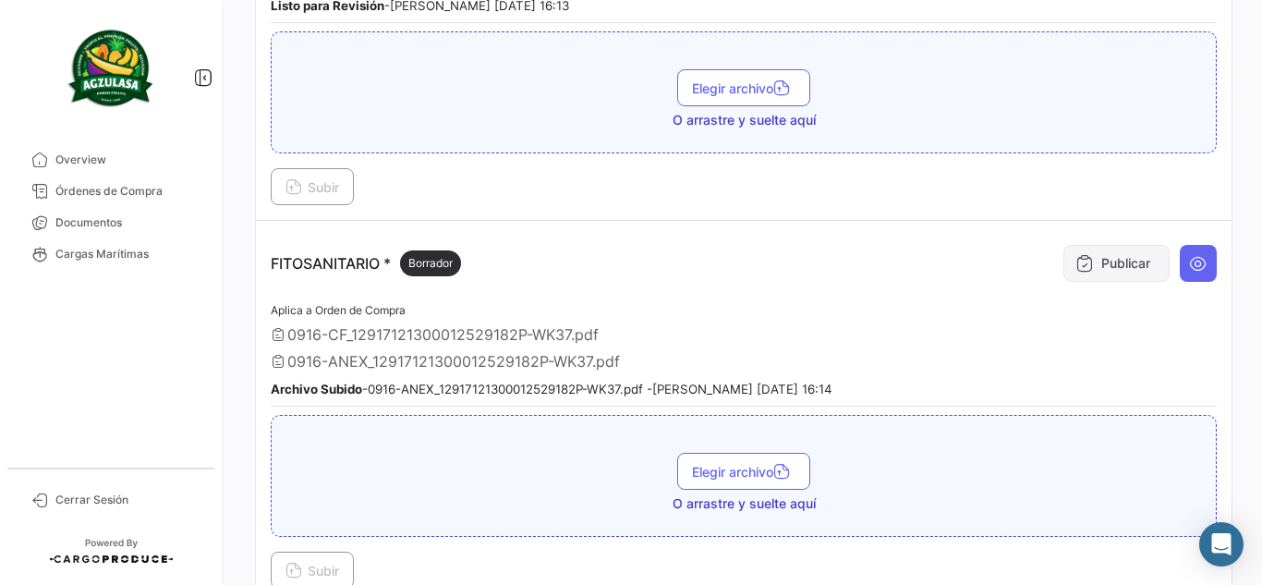
click at [1076, 254] on icon at bounding box center [1085, 263] width 18 height 18
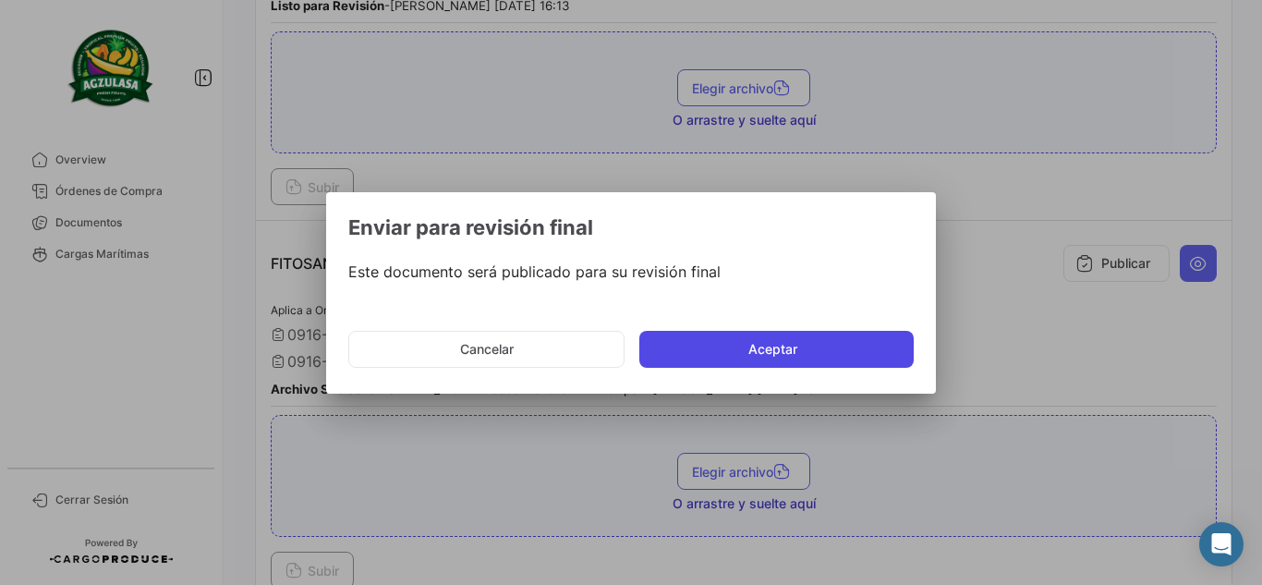
click at [747, 357] on button "Aceptar" at bounding box center [777, 349] width 274 height 37
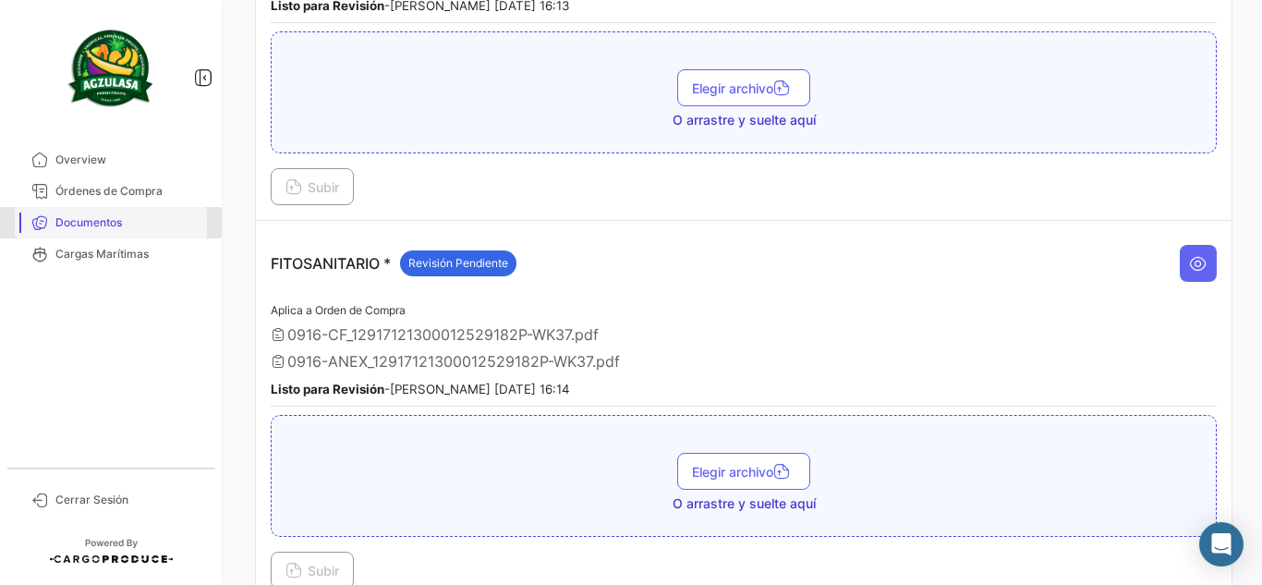
click at [110, 232] on link "Documentos" at bounding box center [111, 222] width 192 height 31
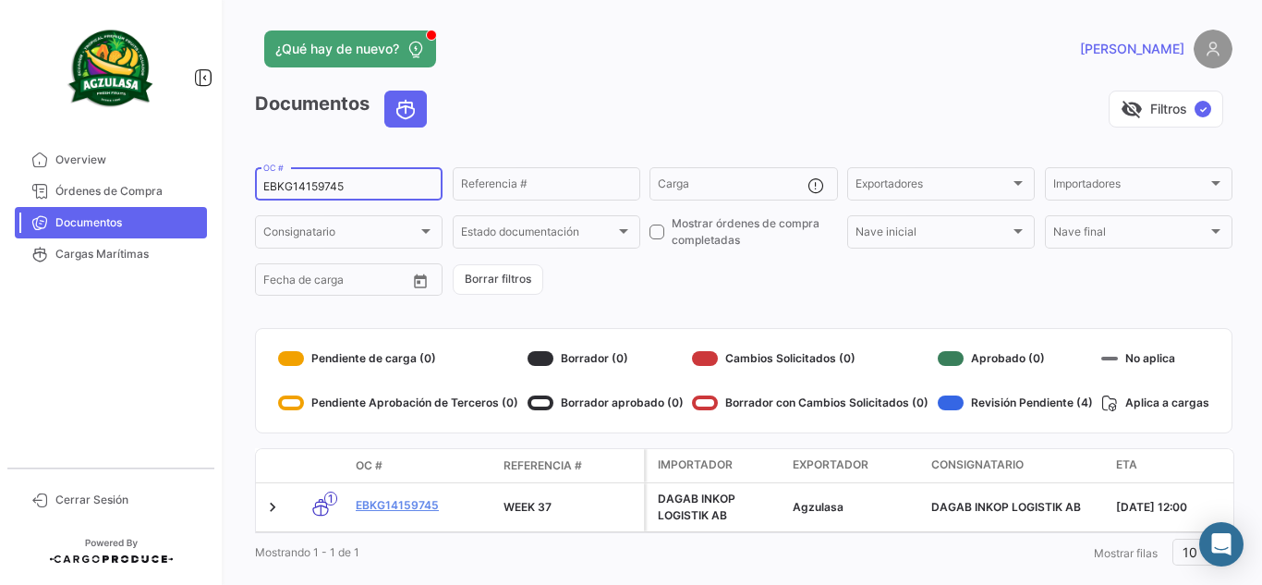
drag, startPoint x: 276, startPoint y: 187, endPoint x: 207, endPoint y: 186, distance: 69.3
click at [245, 186] on div "¿Qué hay de nuevo? [PERSON_NAME] Documentos visibility_off Filtros ✓ EBKG141597…" at bounding box center [743, 292] width 1037 height 585
paste input "32343"
type input "EBKG14132343"
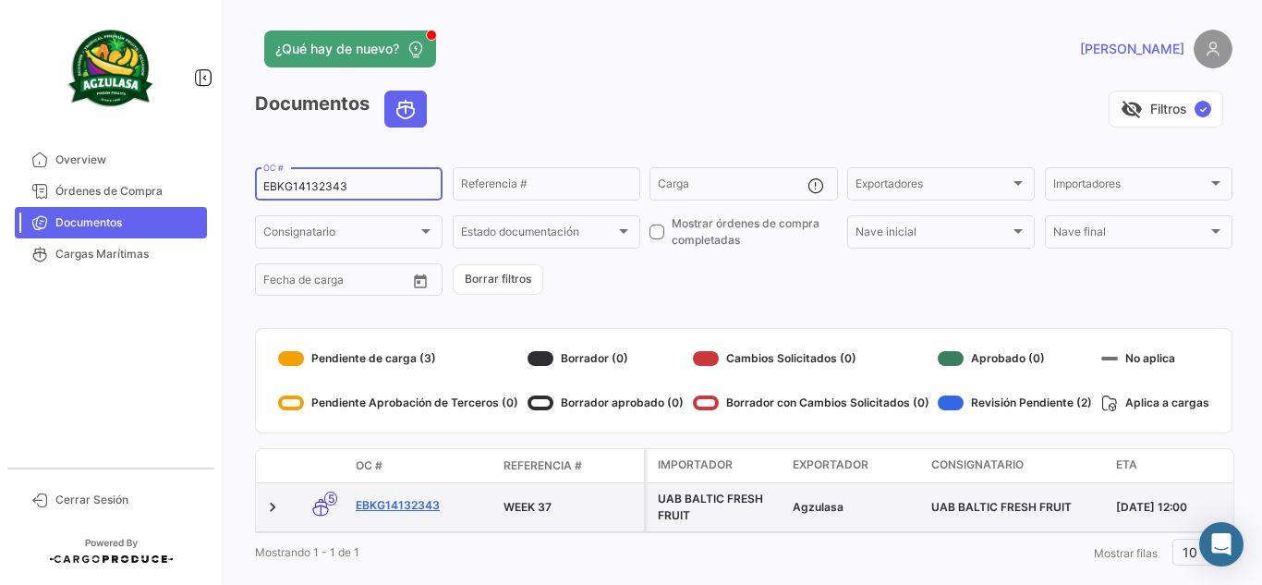
click at [423, 498] on link "EBKG14132343" at bounding box center [422, 505] width 133 height 17
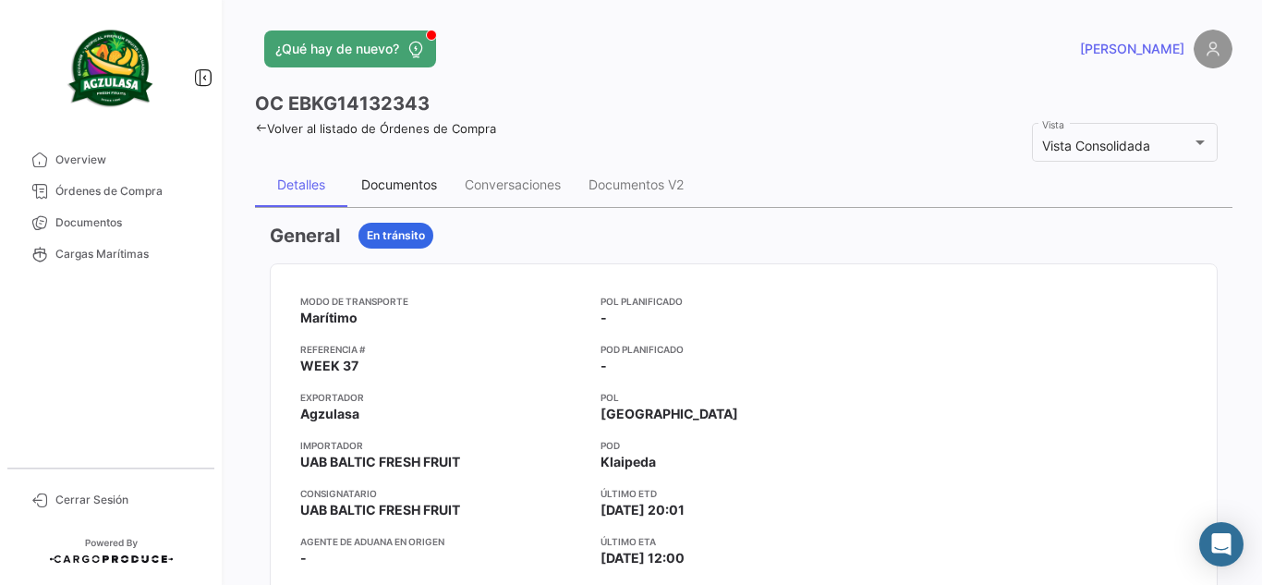
click at [418, 180] on div "Documentos" at bounding box center [399, 185] width 76 height 16
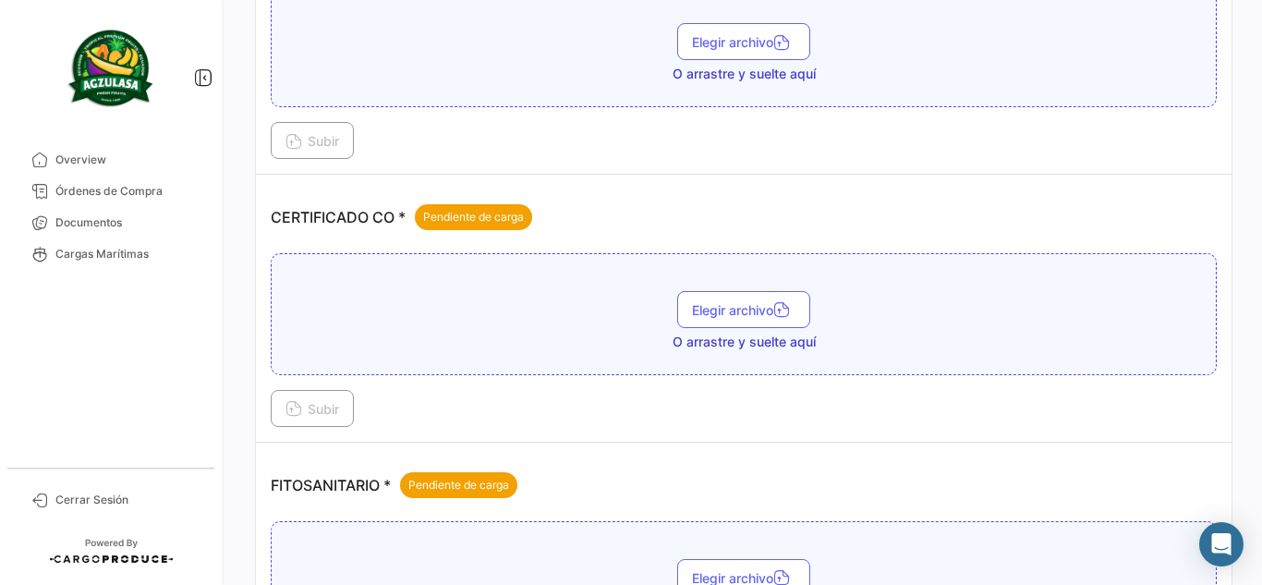
scroll to position [462, 0]
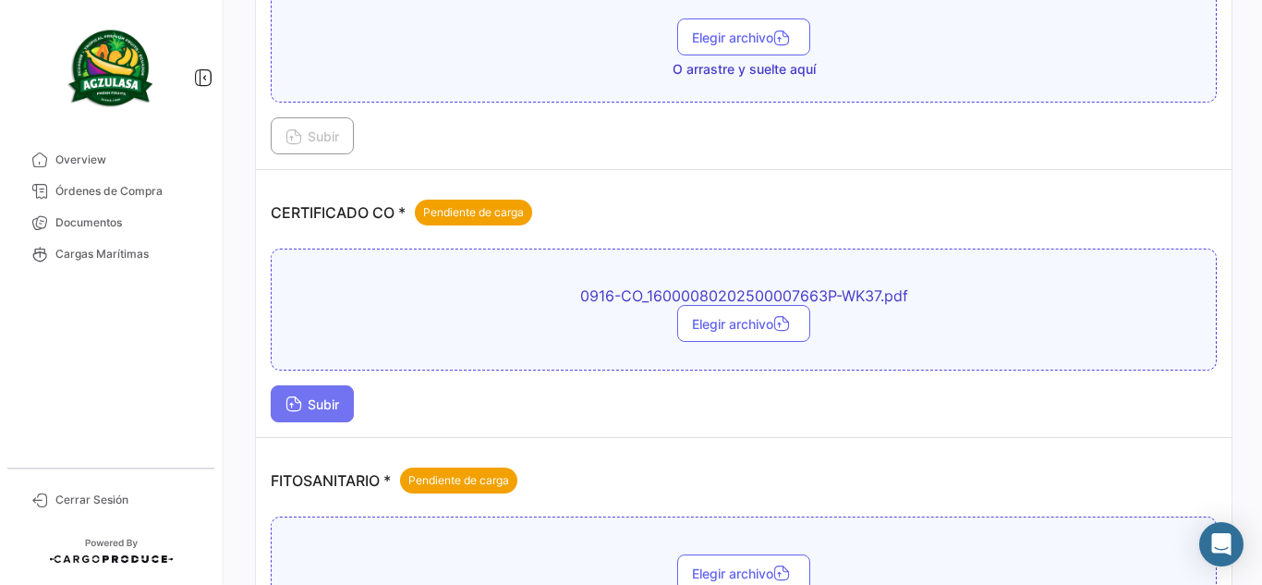
click at [322, 404] on span "Subir" at bounding box center [313, 404] width 54 height 16
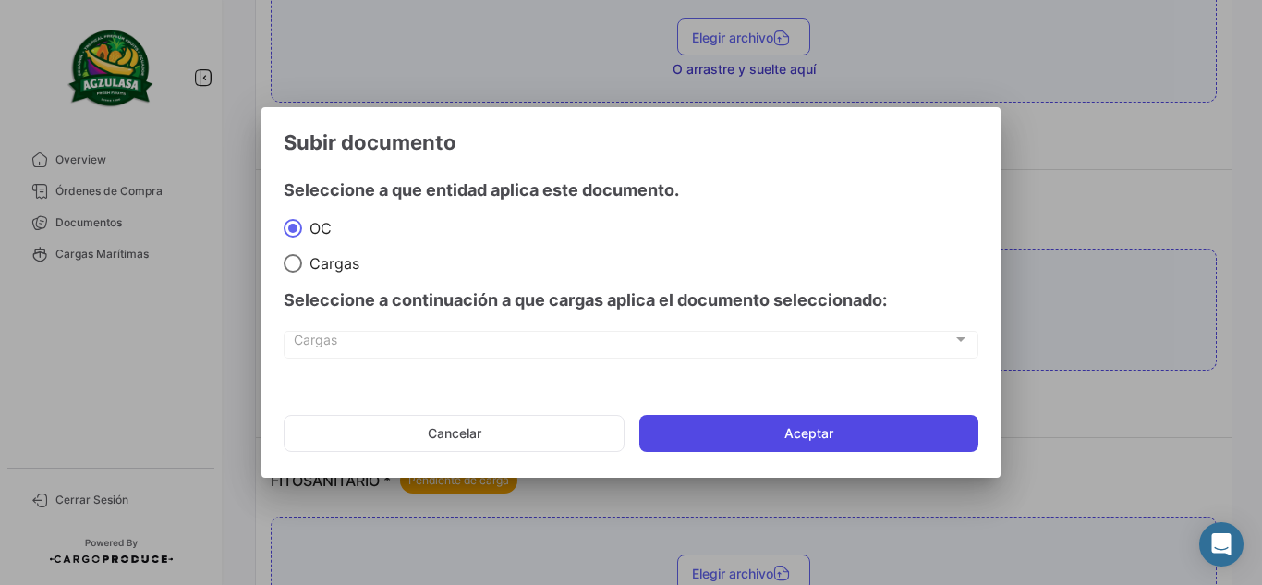
click at [699, 435] on button "Aceptar" at bounding box center [809, 433] width 339 height 37
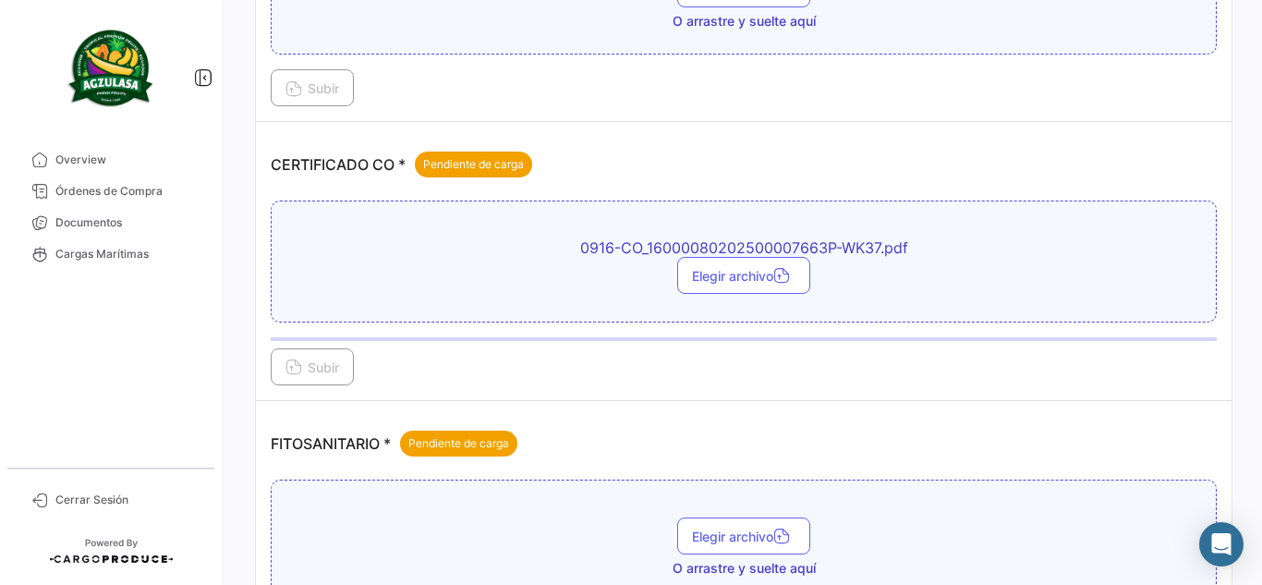
scroll to position [554, 0]
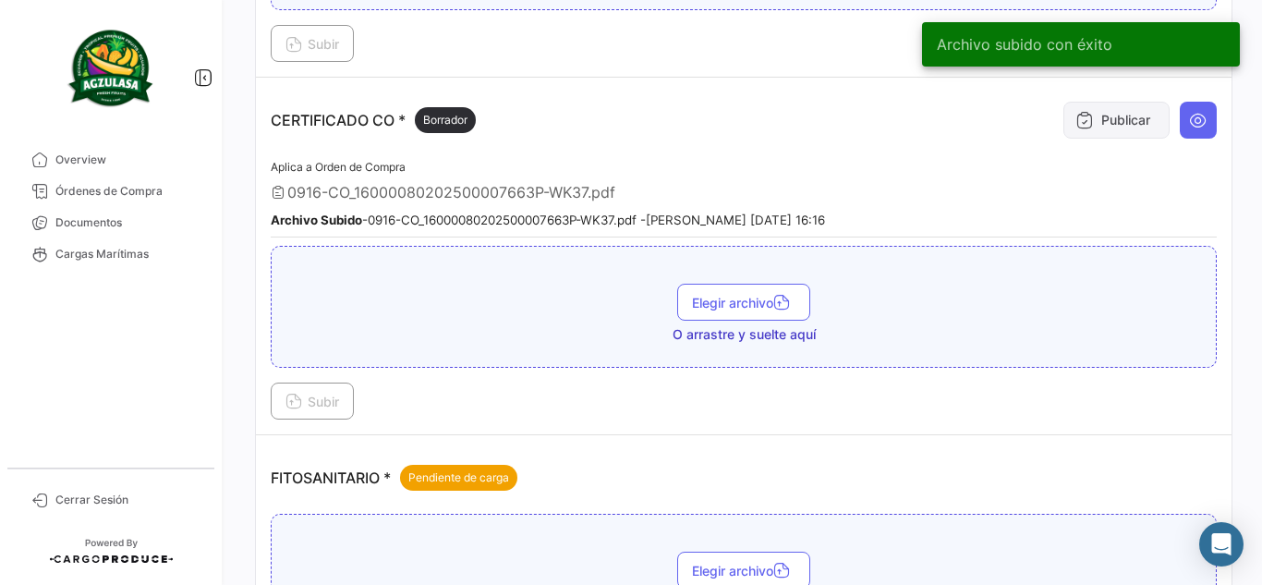
click at [1113, 130] on button "Publicar" at bounding box center [1117, 120] width 106 height 37
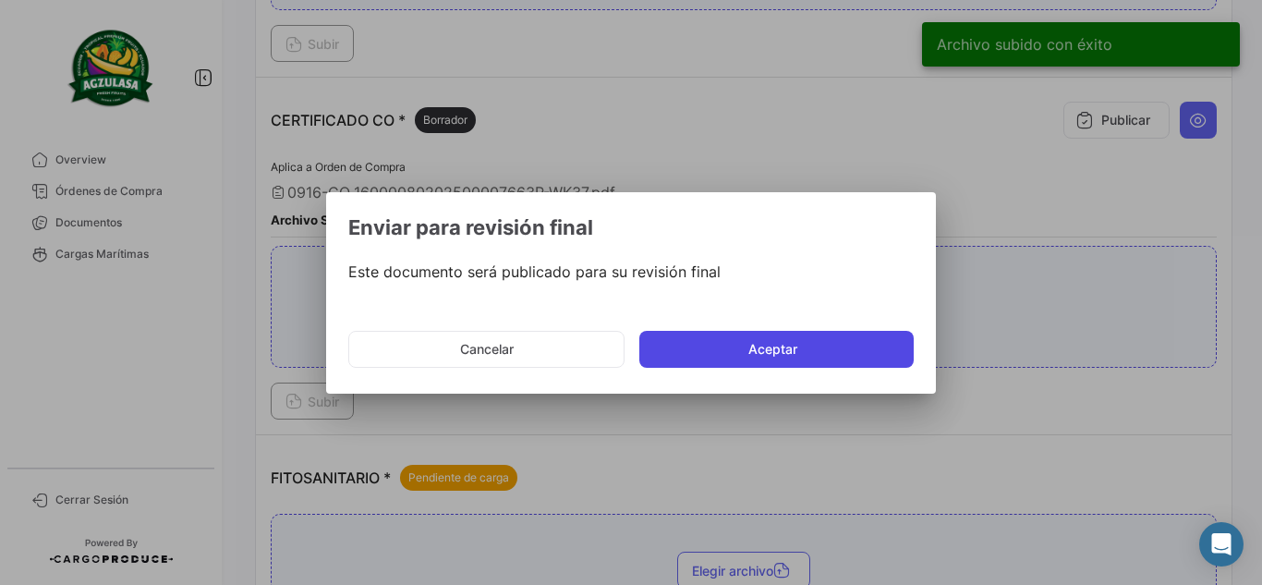
click at [763, 342] on button "Aceptar" at bounding box center [777, 349] width 274 height 37
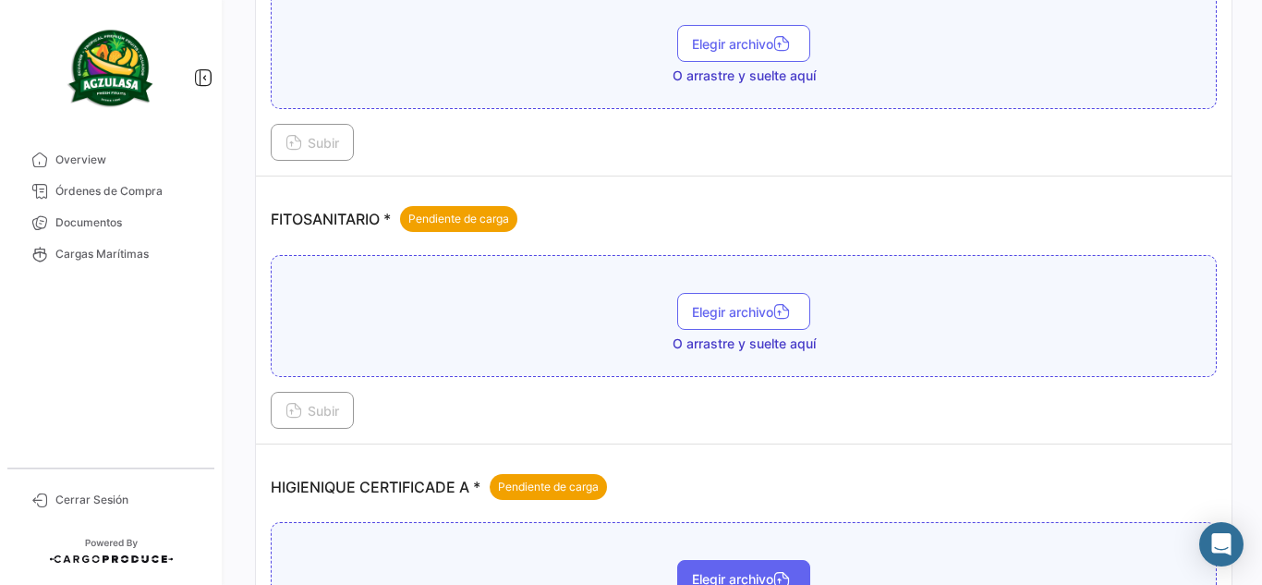
scroll to position [832, 0]
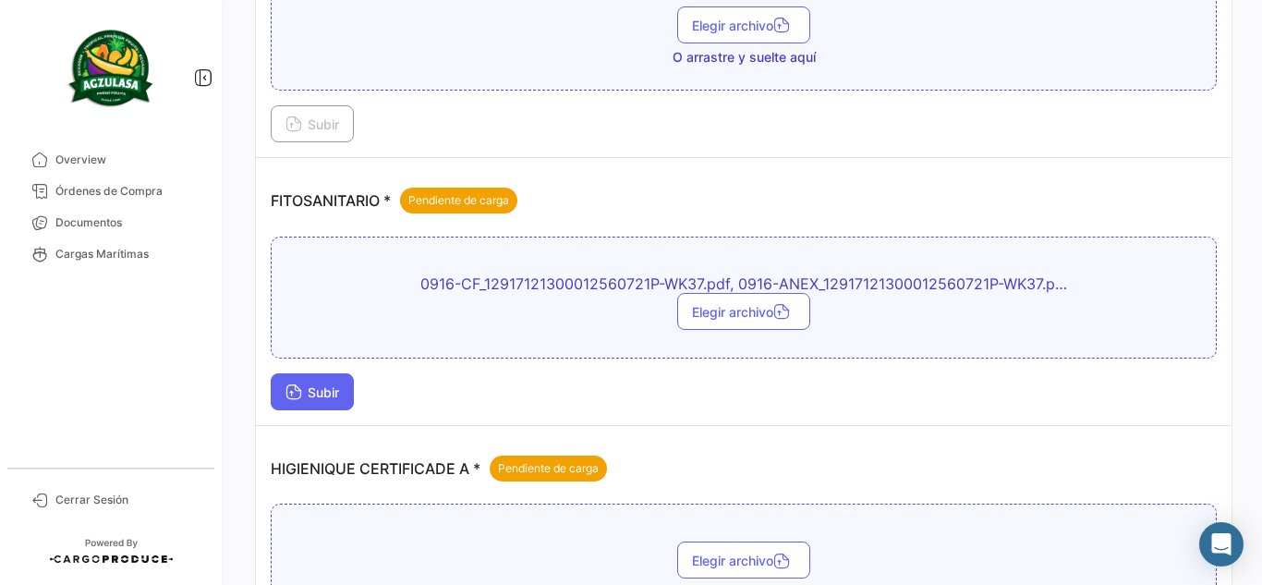
click at [347, 382] on button "Subir" at bounding box center [312, 391] width 83 height 37
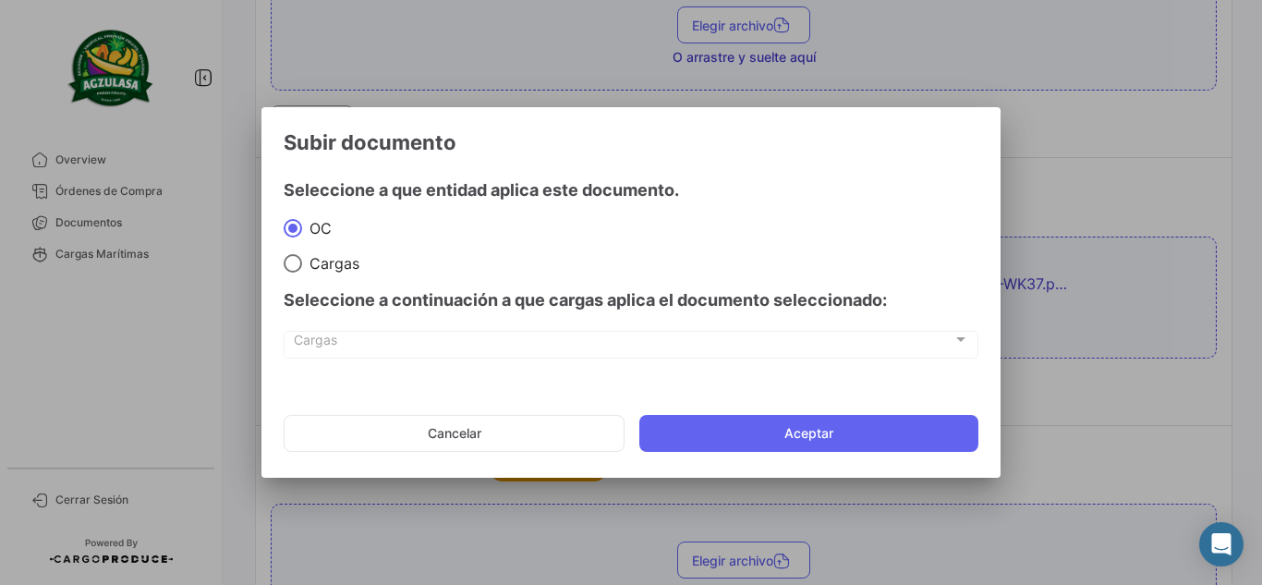
click at [740, 411] on mat-dialog-actions "Cancelar Aceptar" at bounding box center [631, 433] width 695 height 63
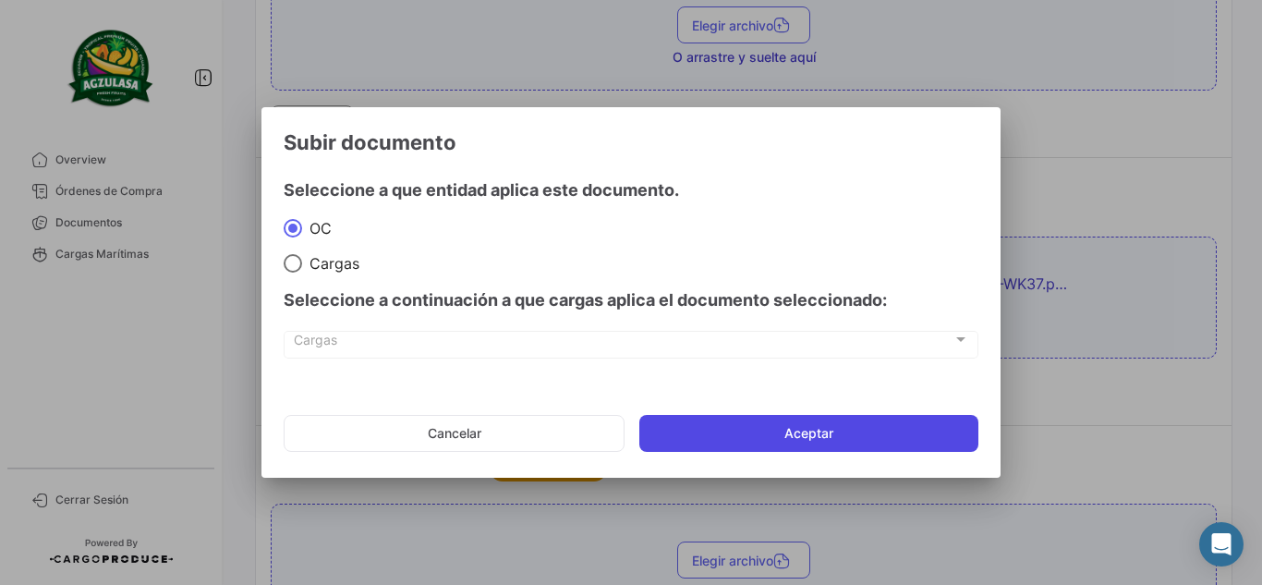
click at [747, 431] on button "Aceptar" at bounding box center [809, 433] width 339 height 37
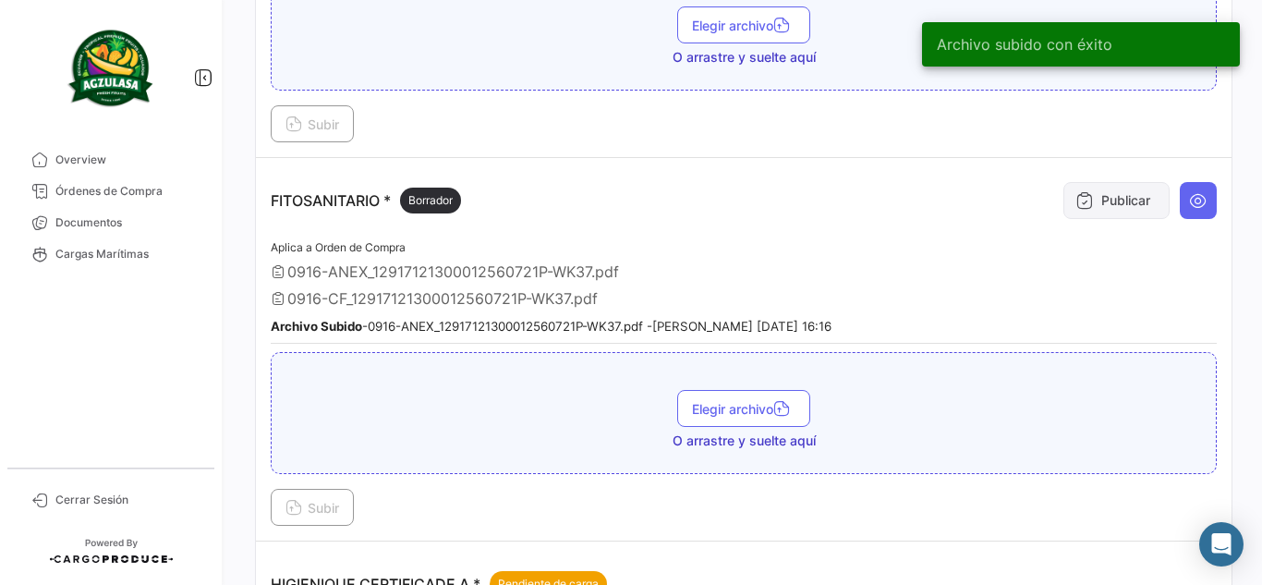
click at [1081, 205] on icon at bounding box center [1085, 200] width 18 height 18
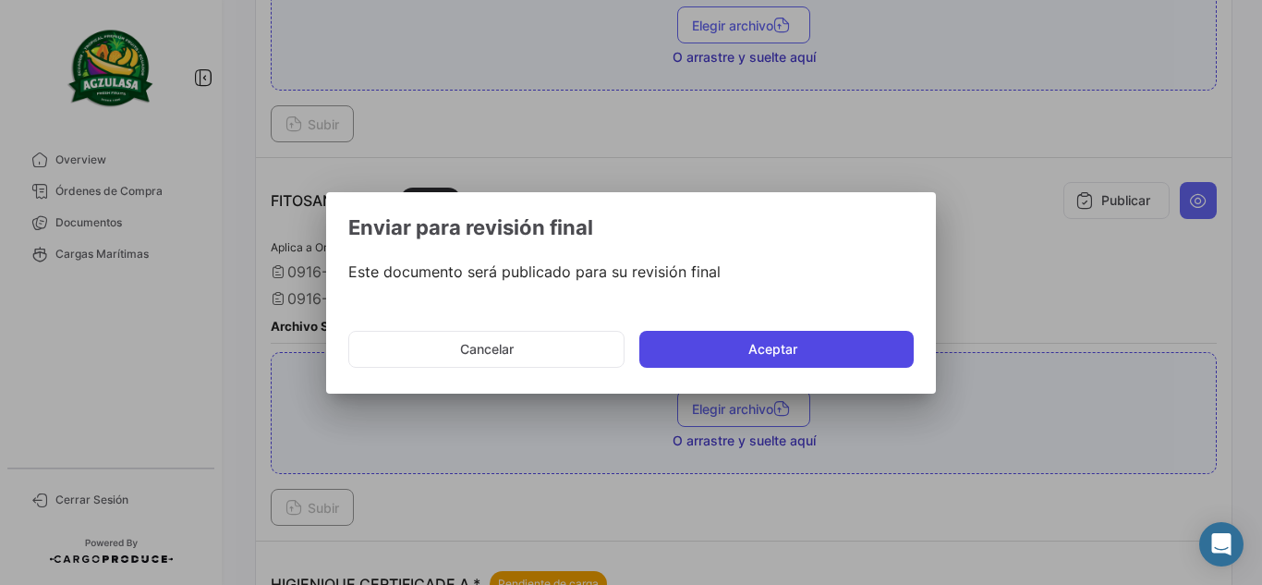
click at [729, 348] on button "Aceptar" at bounding box center [777, 349] width 274 height 37
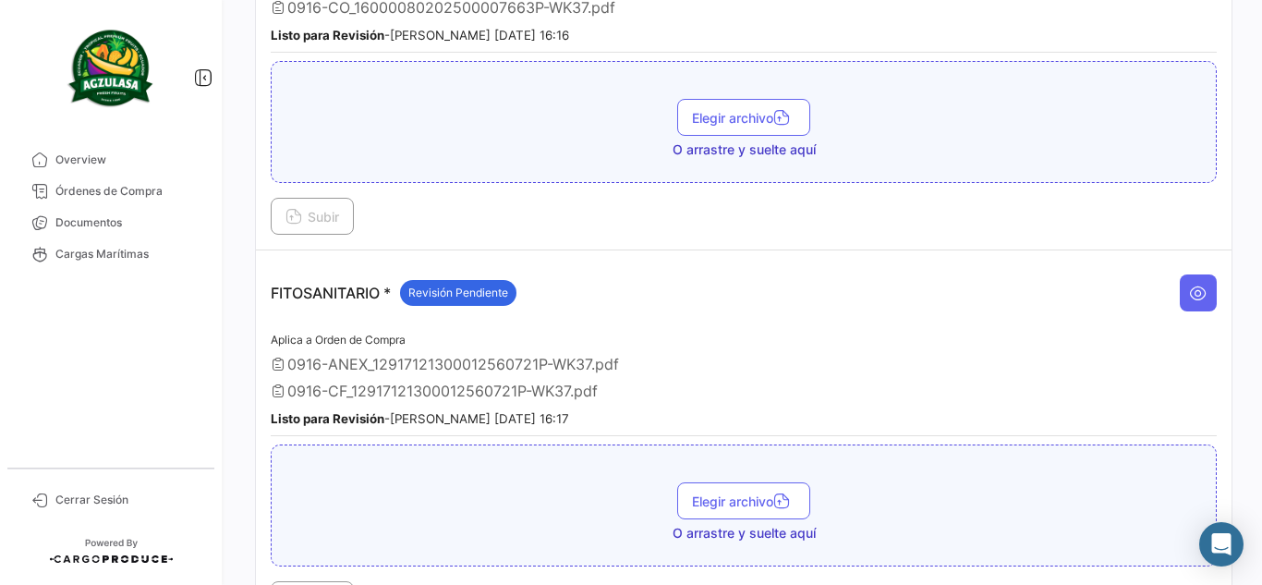
scroll to position [1109, 0]
